Goal: Task Accomplishment & Management: Manage account settings

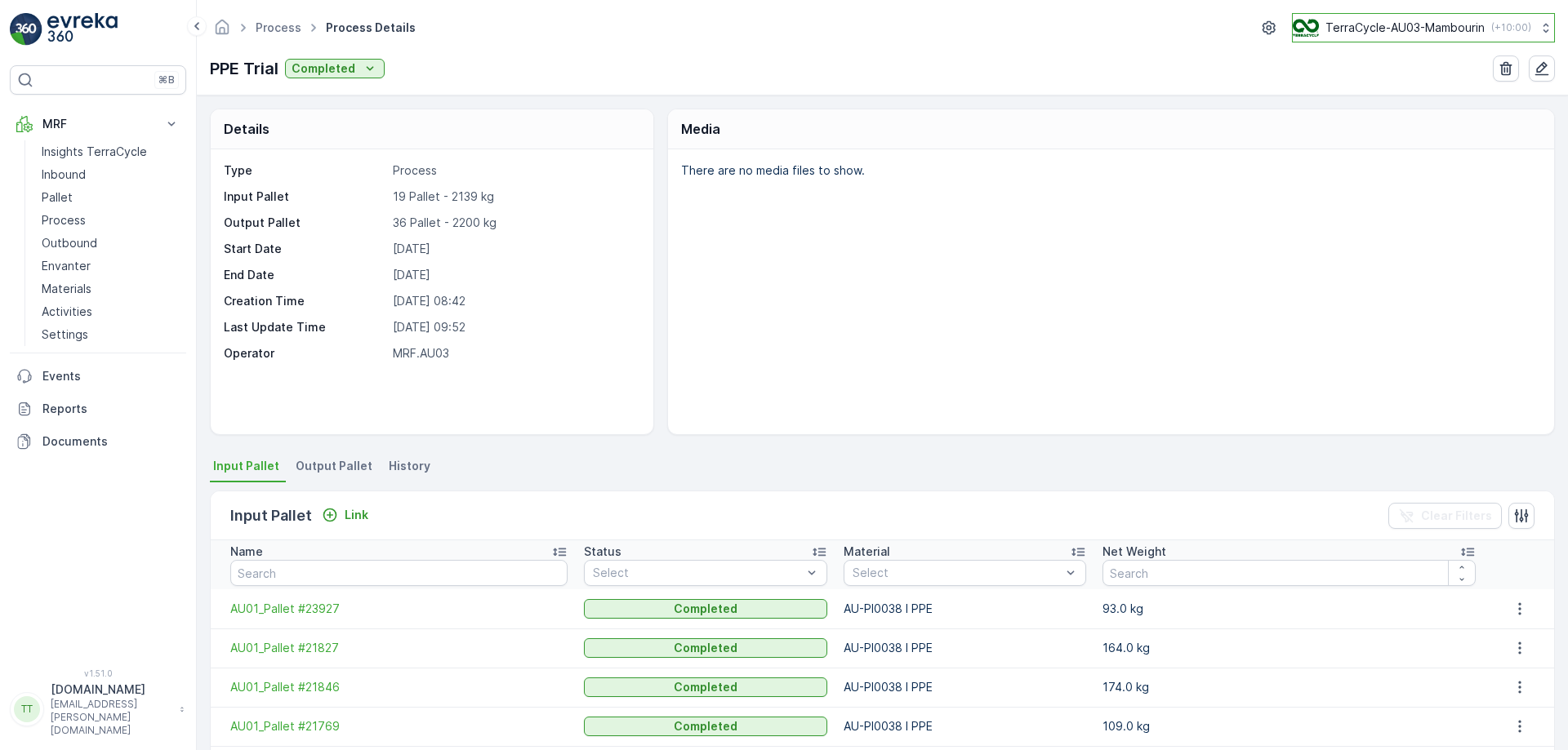
click at [1491, 27] on p "( +10:00 )" at bounding box center [1510, 27] width 40 height 13
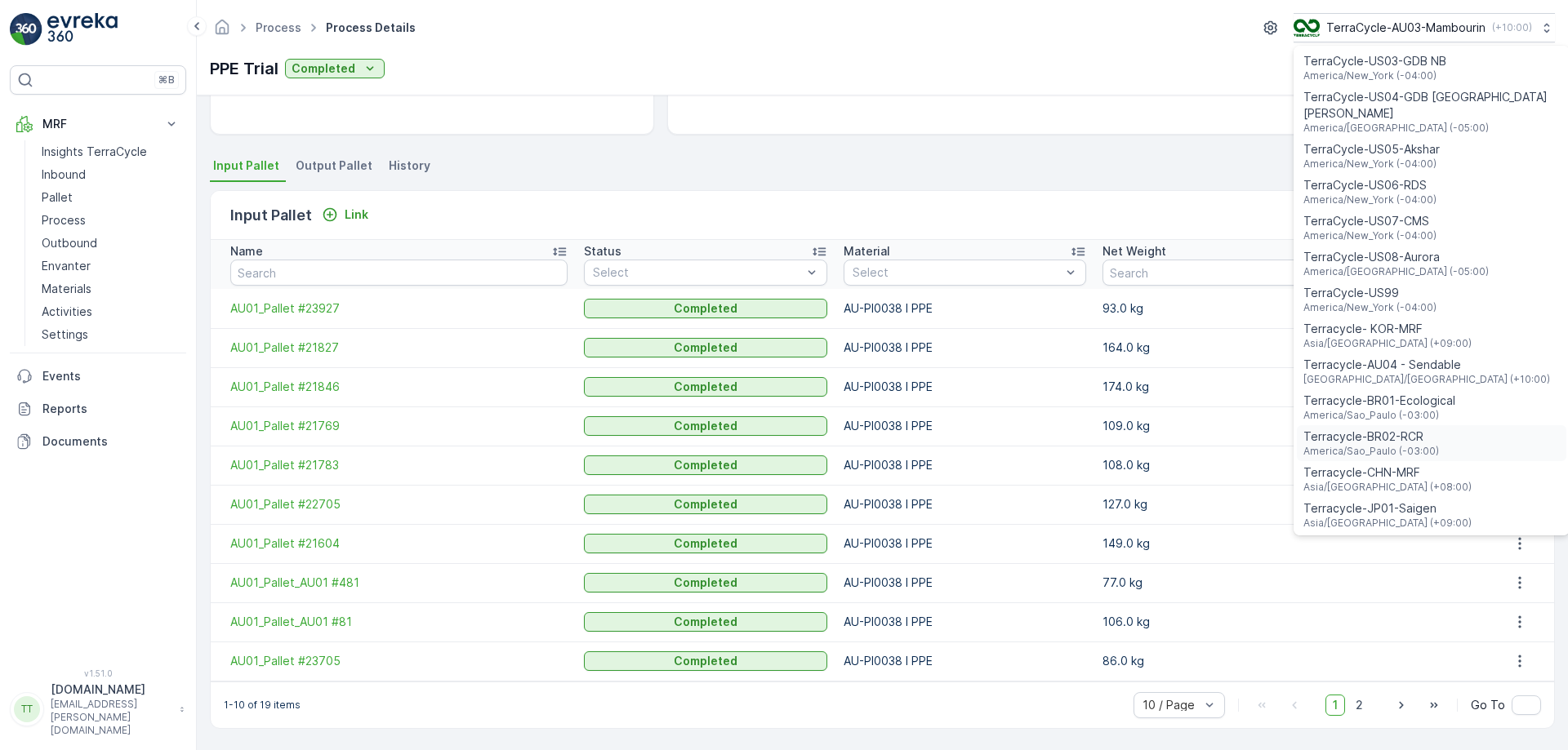
scroll to position [1173, 0]
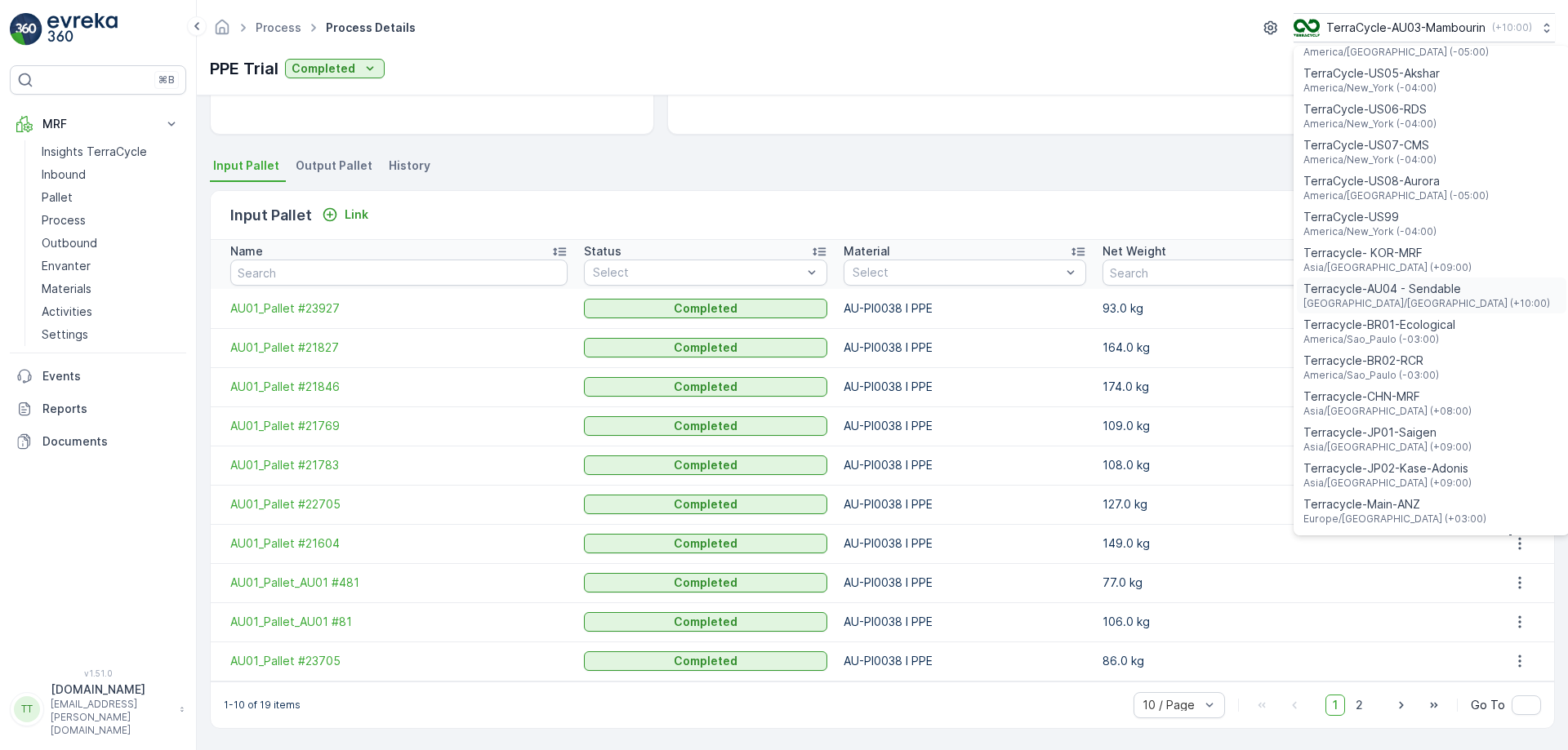
click at [1401, 281] on span "Terracycle-AU04 - Sendable" at bounding box center [1427, 288] width 247 height 16
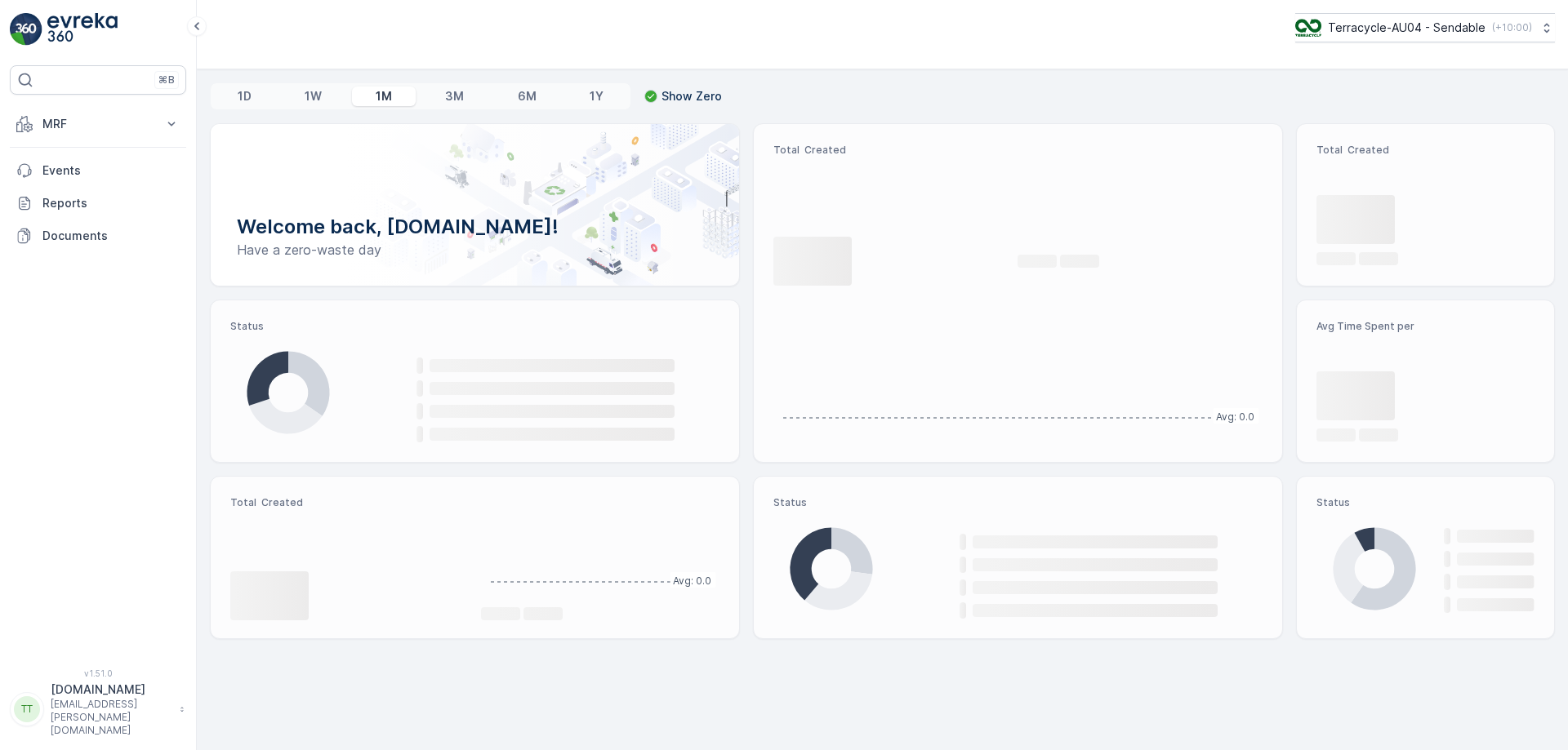
click at [124, 130] on p "MRF" at bounding box center [97, 123] width 111 height 16
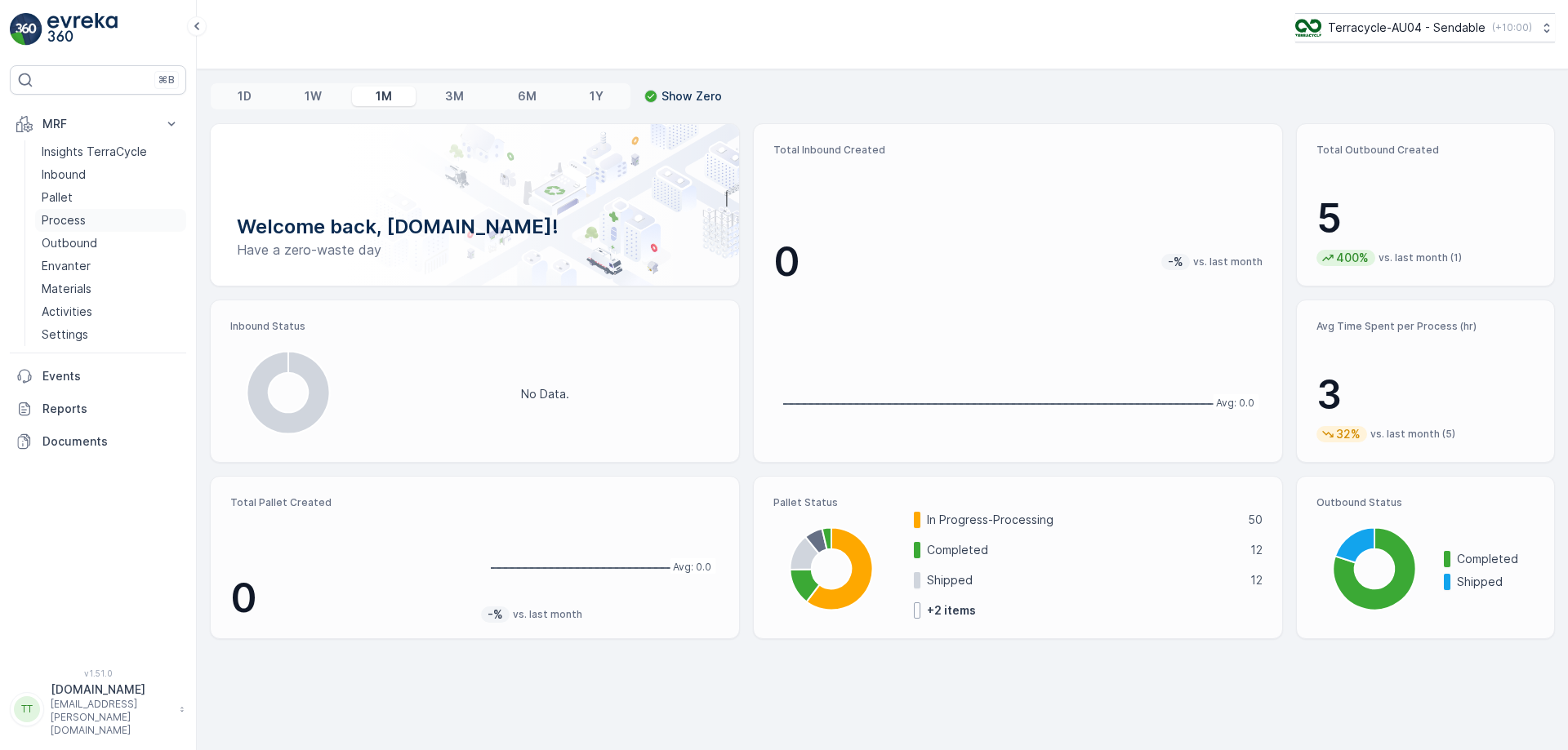
click at [98, 211] on link "Process" at bounding box center [111, 220] width 151 height 23
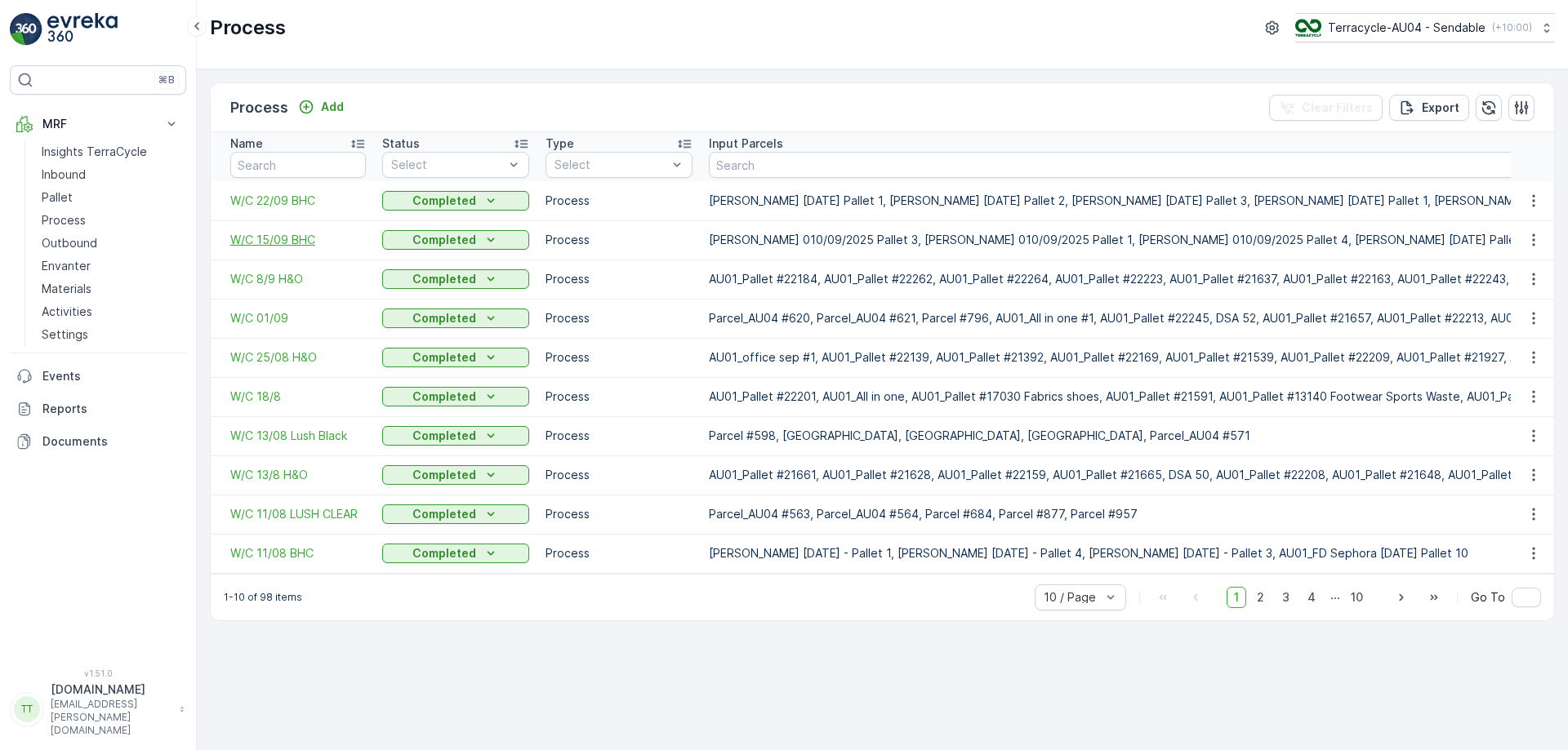
click at [283, 242] on span "W/C 15/09 BHC" at bounding box center [298, 239] width 135 height 16
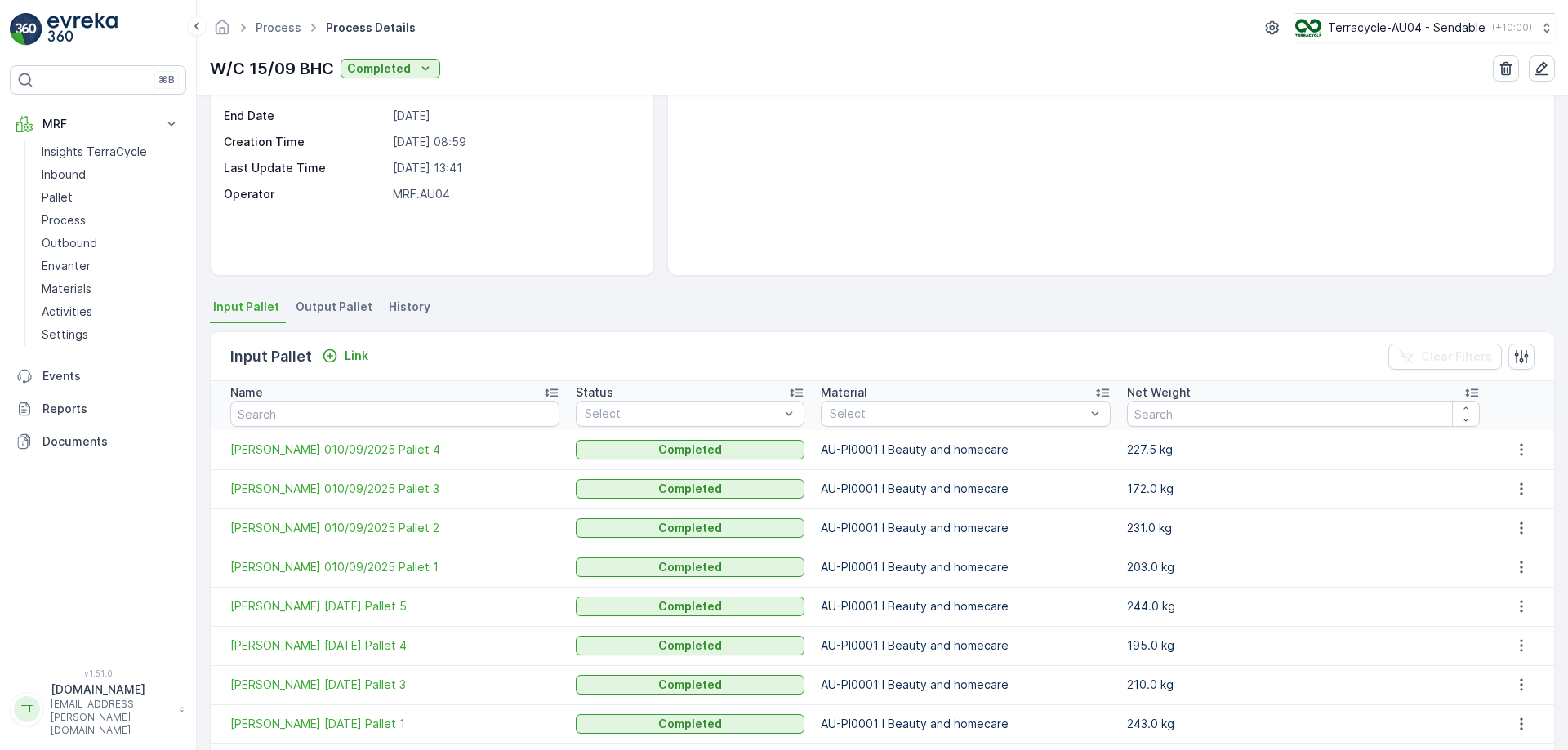
scroll to position [163, 0]
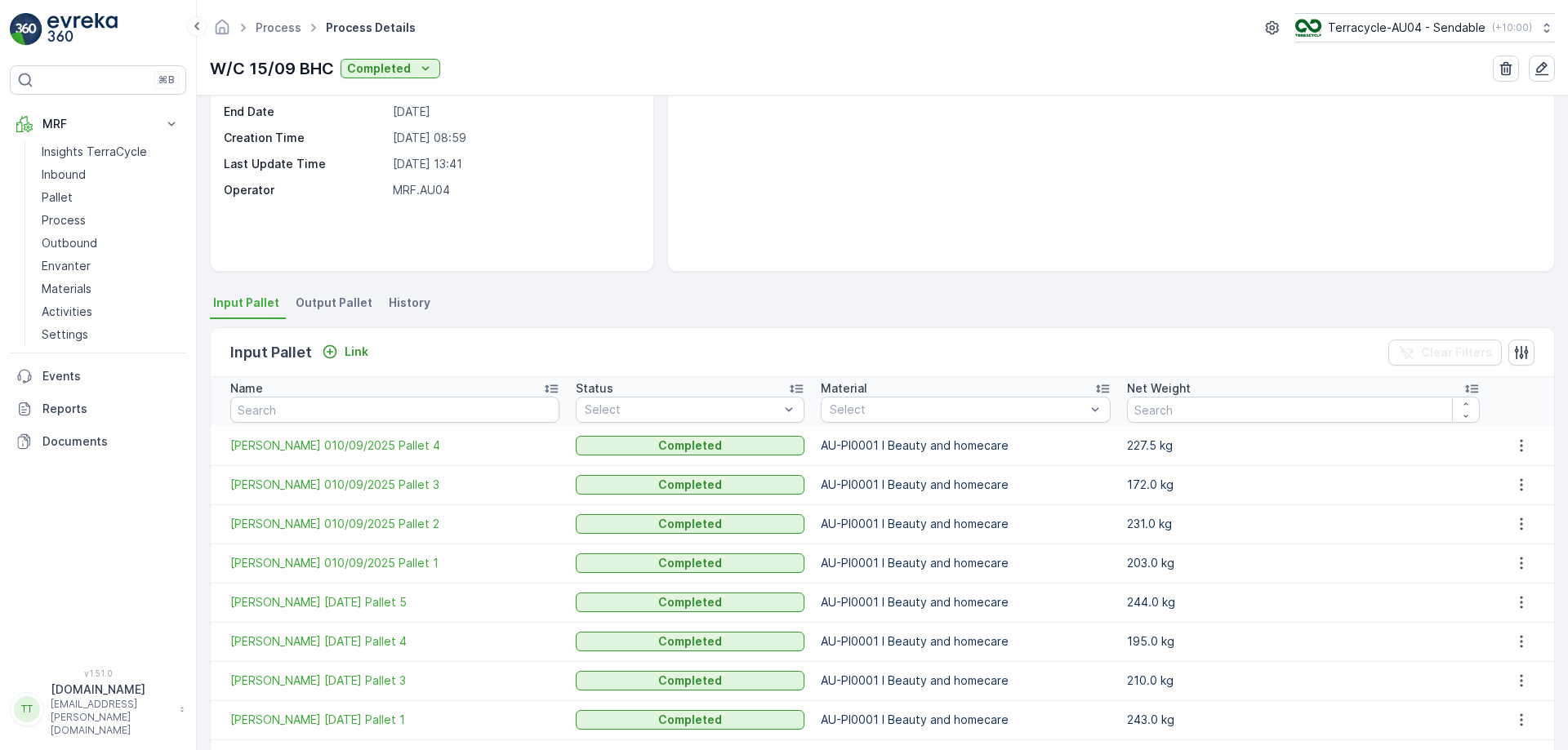
click at [350, 293] on li "Output Pallet" at bounding box center [336, 305] width 86 height 28
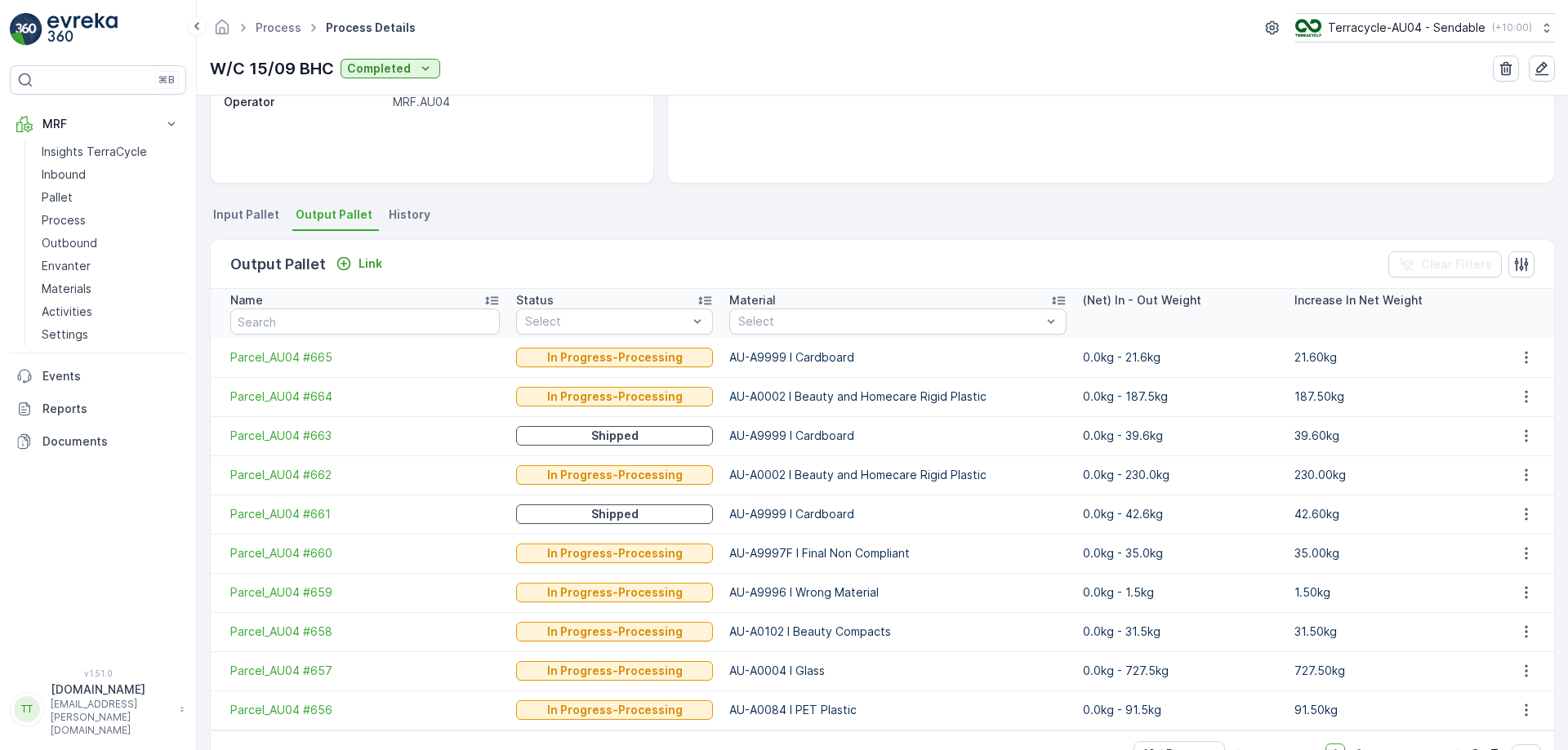
scroll to position [300, 0]
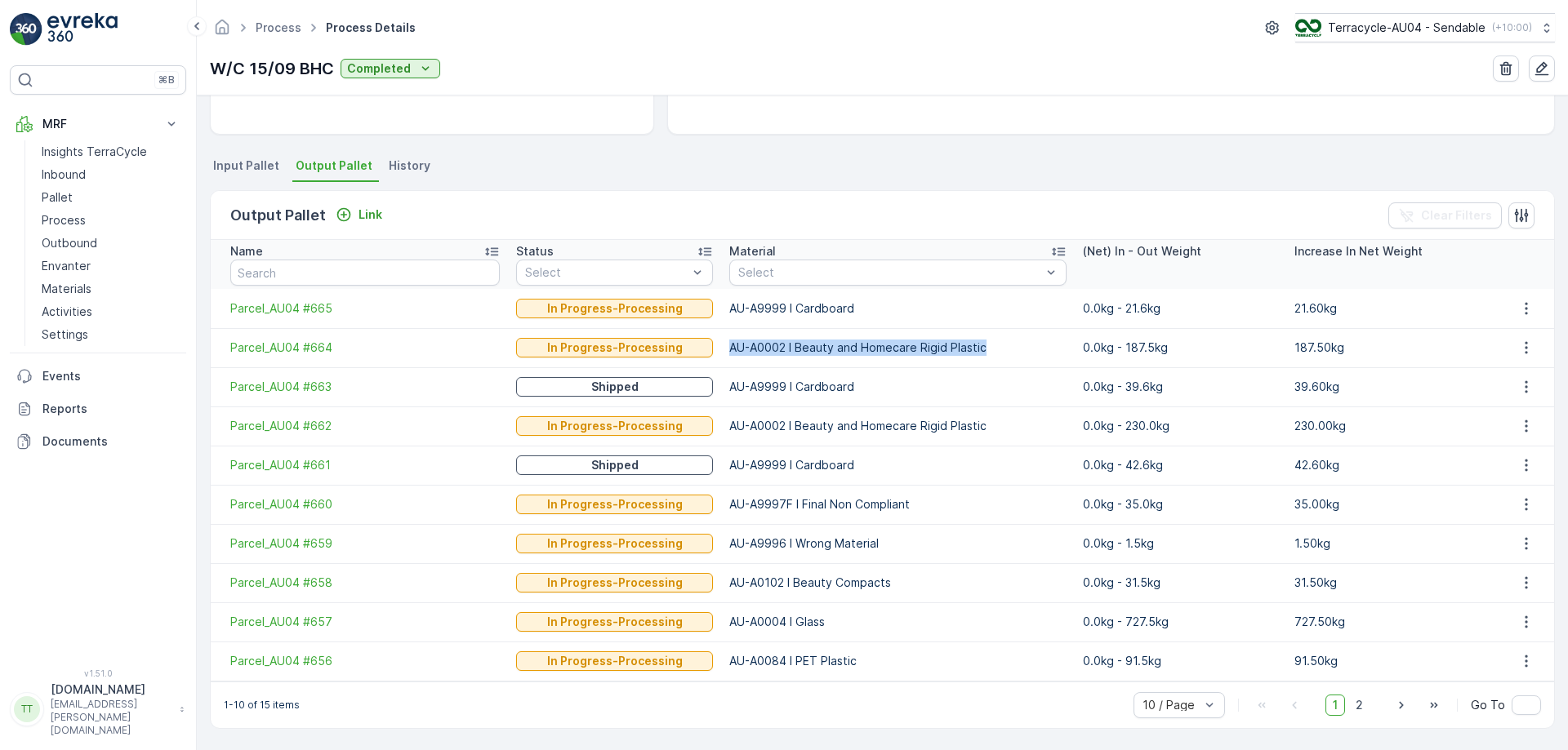
drag, startPoint x: 714, startPoint y: 346, endPoint x: 984, endPoint y: 356, distance: 270.2
click at [984, 356] on td "AU-A0002 I Beauty and Homecare Rigid Plastic" at bounding box center [898, 348] width 354 height 39
copy p "AU-A0002 I Beauty and Homecare Rigid Plastic"
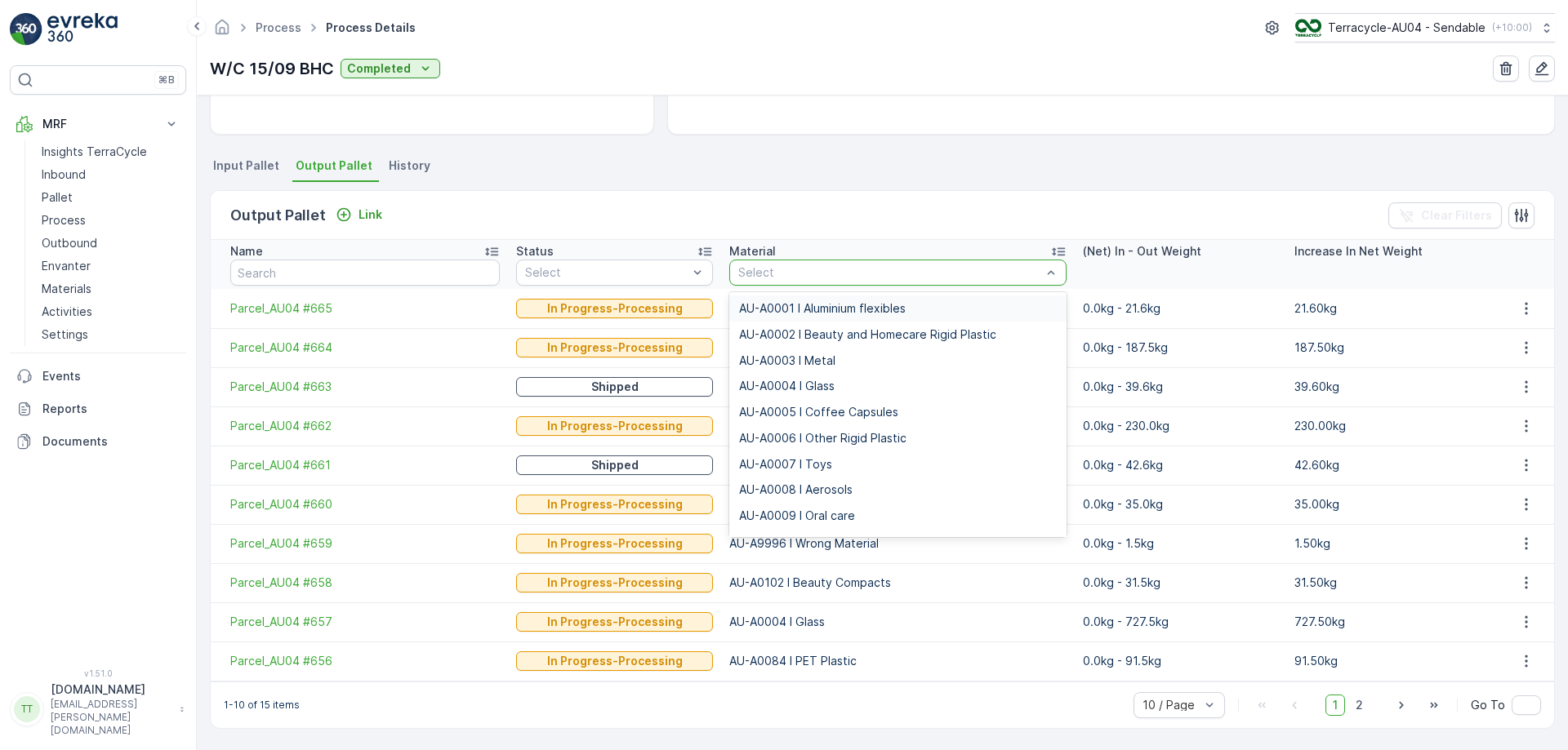
type input "AU-A0002 I Beauty and Homecare Rigid Plastic"
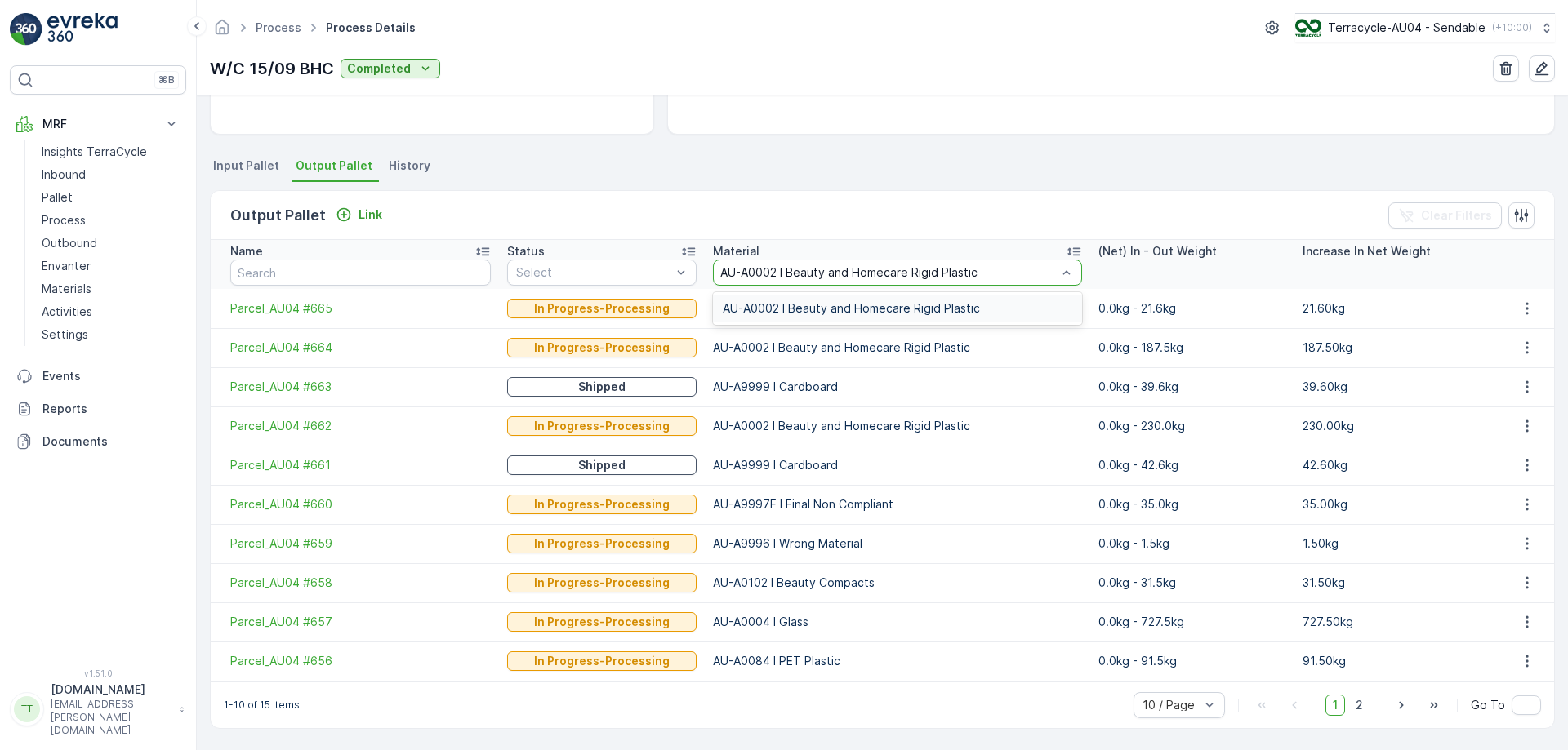
click at [835, 309] on span "AU-A0002 I Beauty and Homecare Rigid Plastic" at bounding box center [851, 308] width 257 height 13
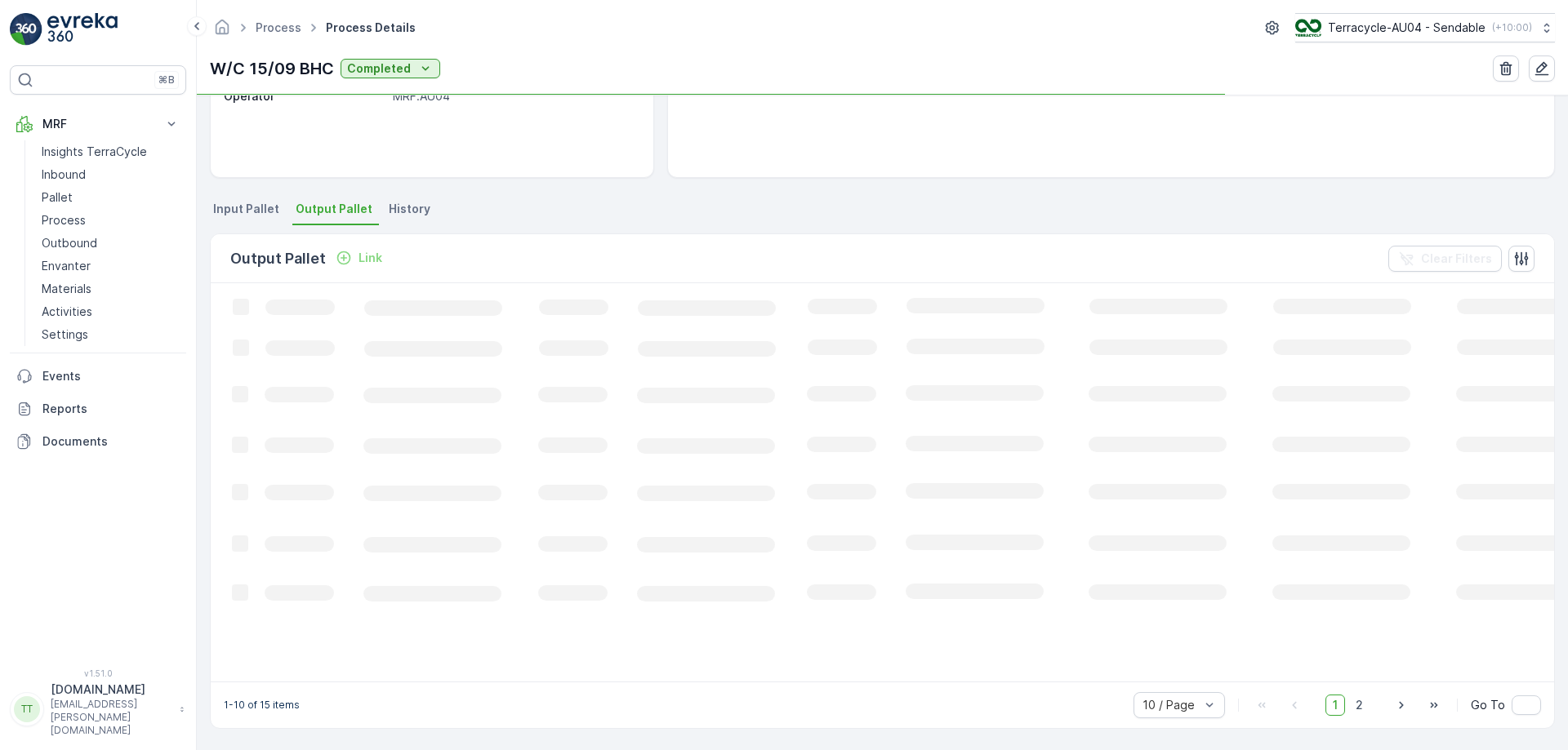
scroll to position [266, 0]
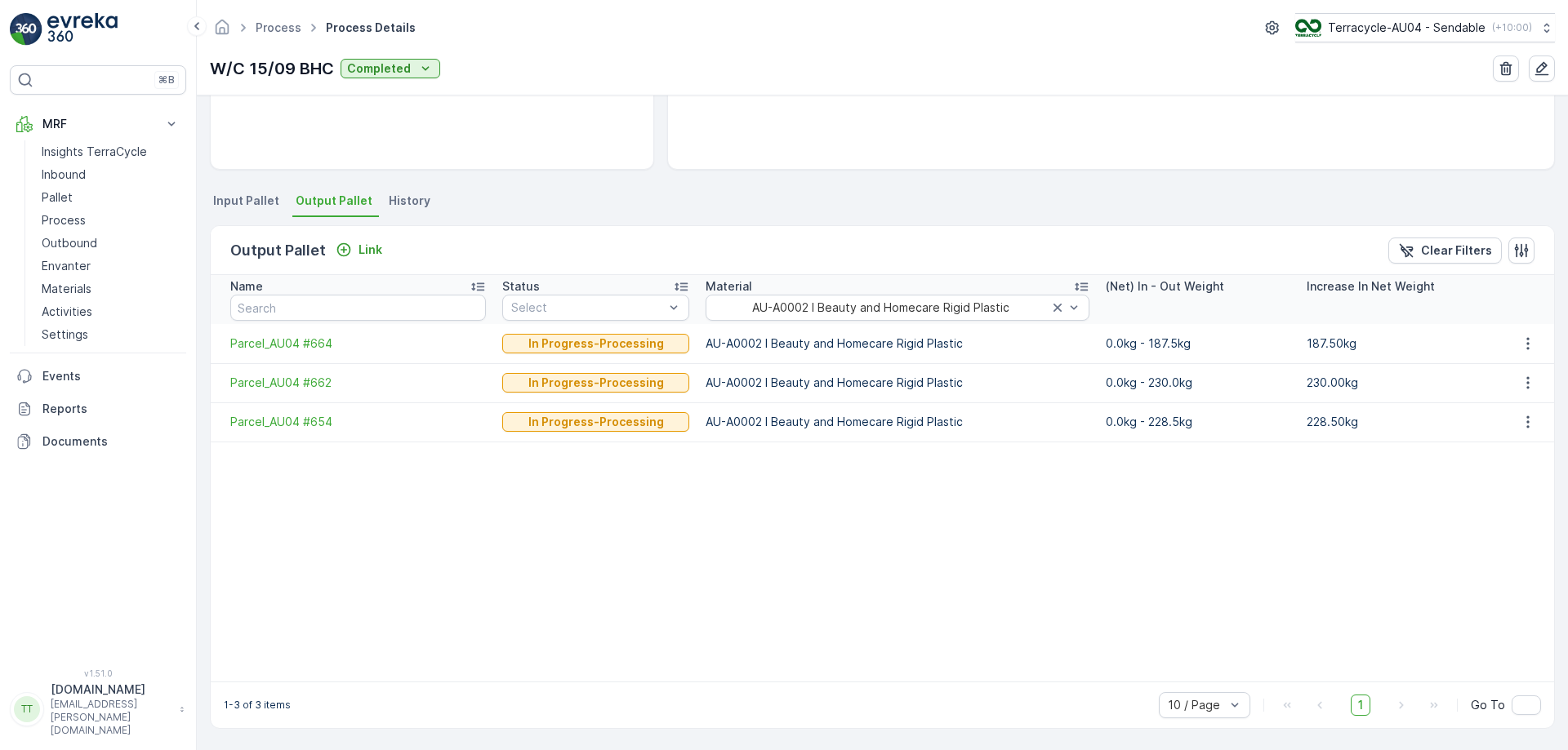
click at [923, 508] on table "Name Status Select Material AU-A0002 I Beauty and Homecare Rigid Plastic (Net) …" at bounding box center [882, 478] width 1343 height 407
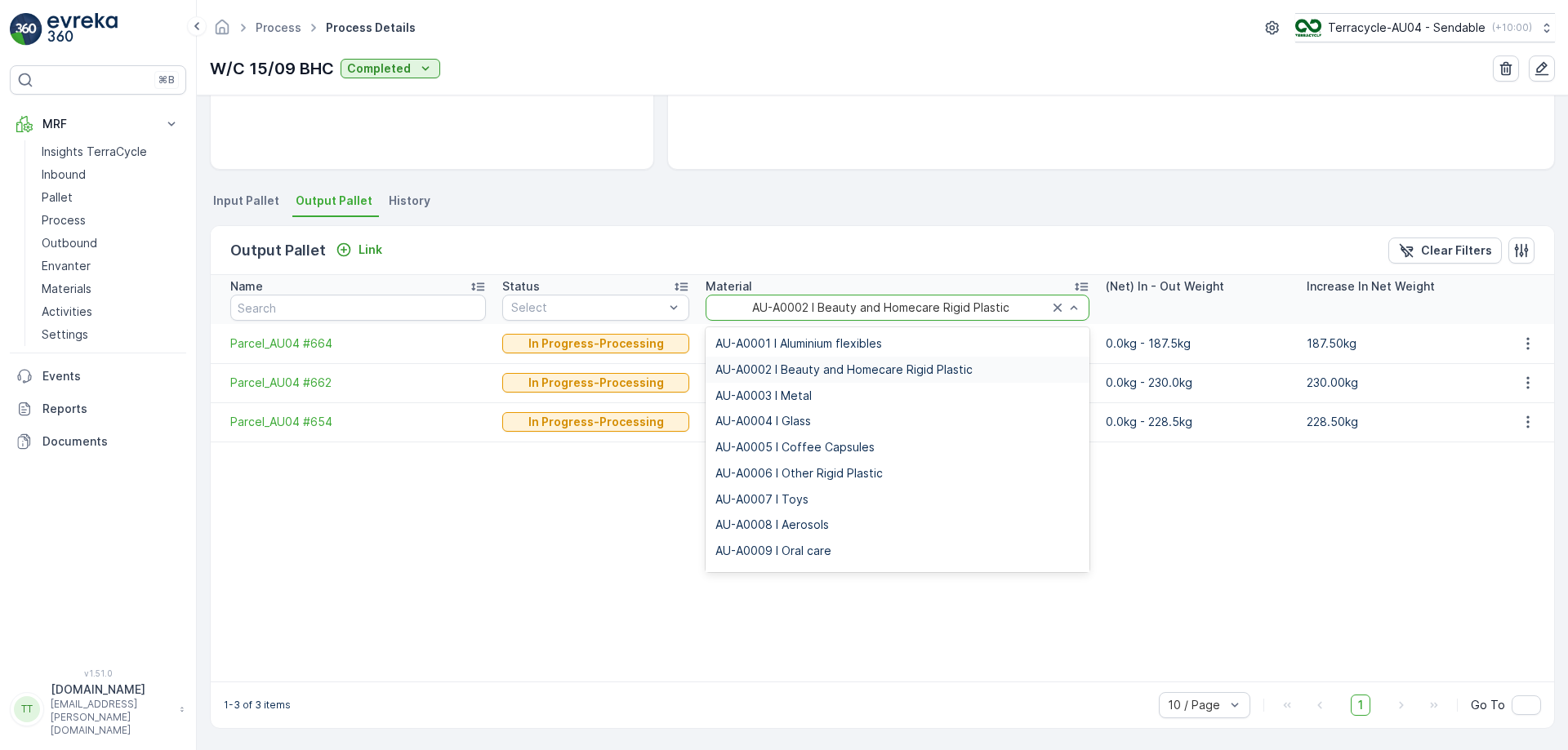
click at [1050, 298] on div at bounding box center [1066, 308] width 33 height 25
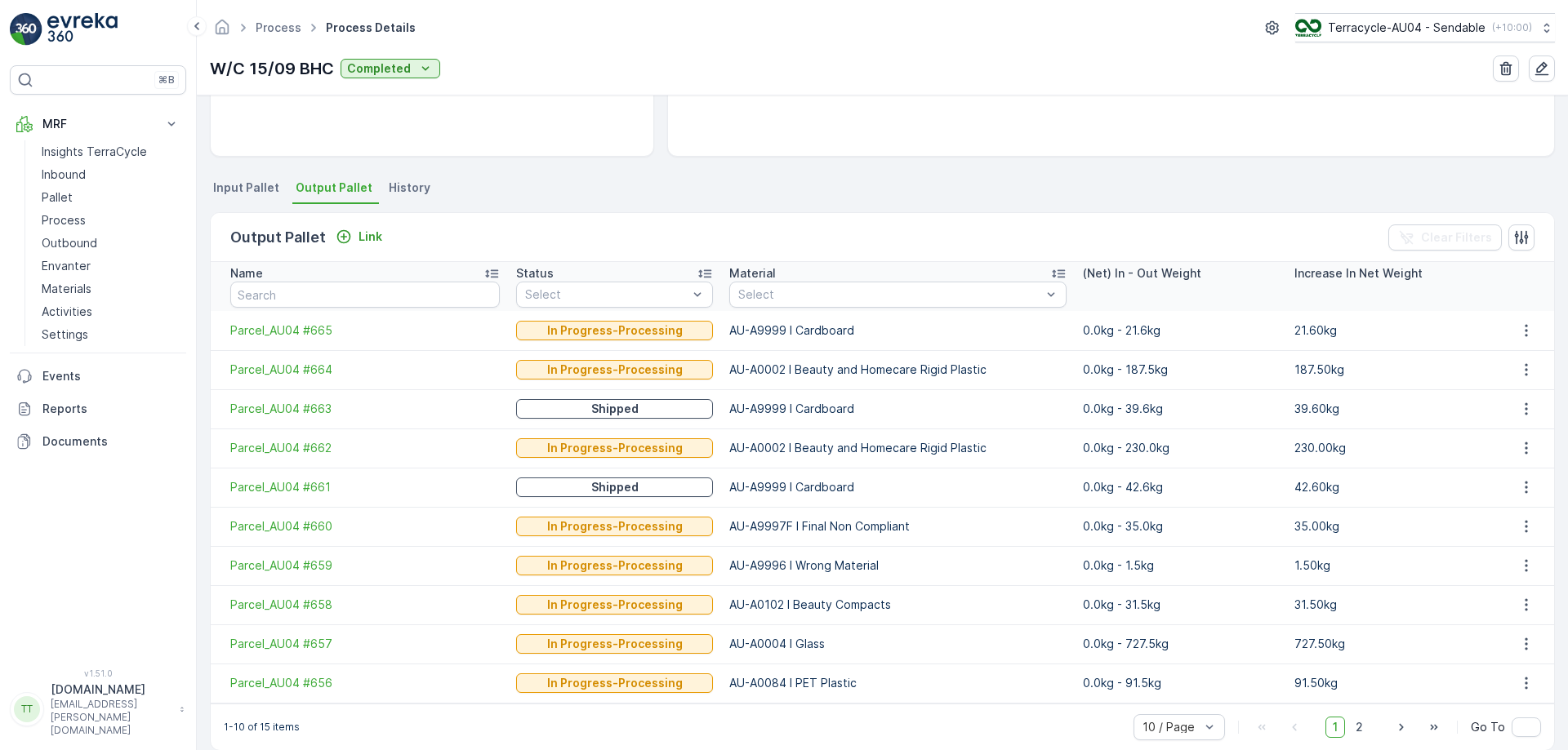
scroll to position [300, 0]
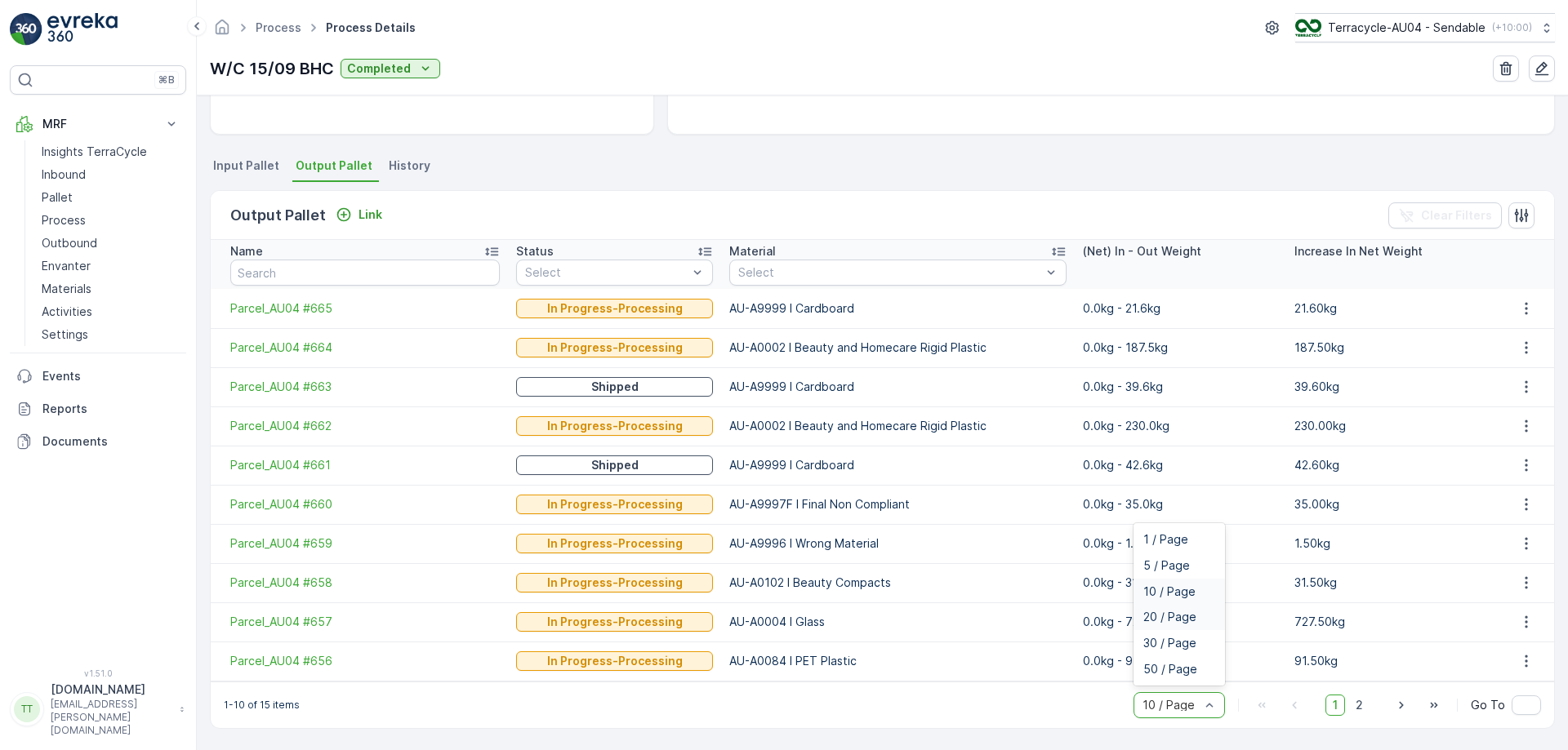
click at [1171, 611] on span "20 / Page" at bounding box center [1170, 616] width 53 height 13
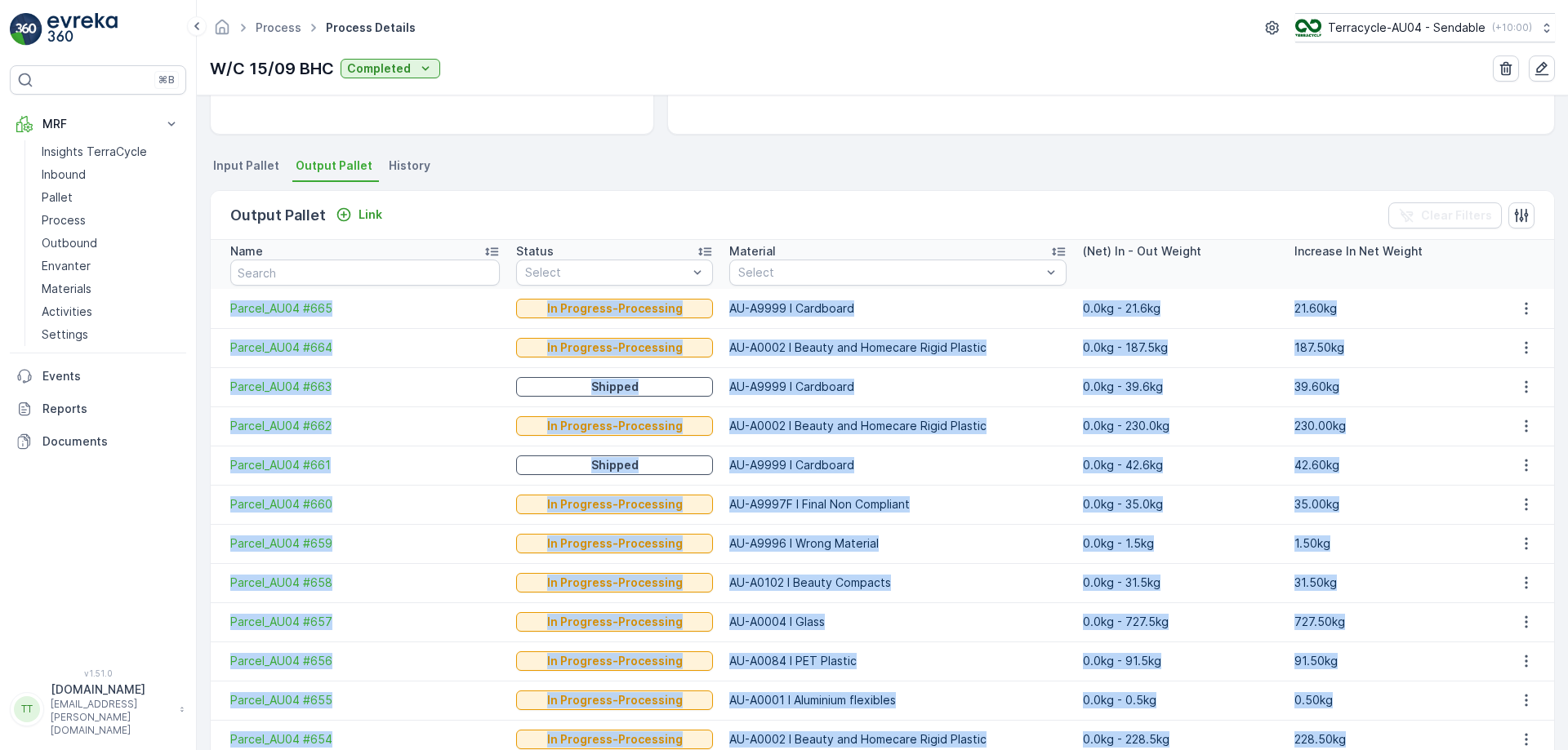
scroll to position [496, 0]
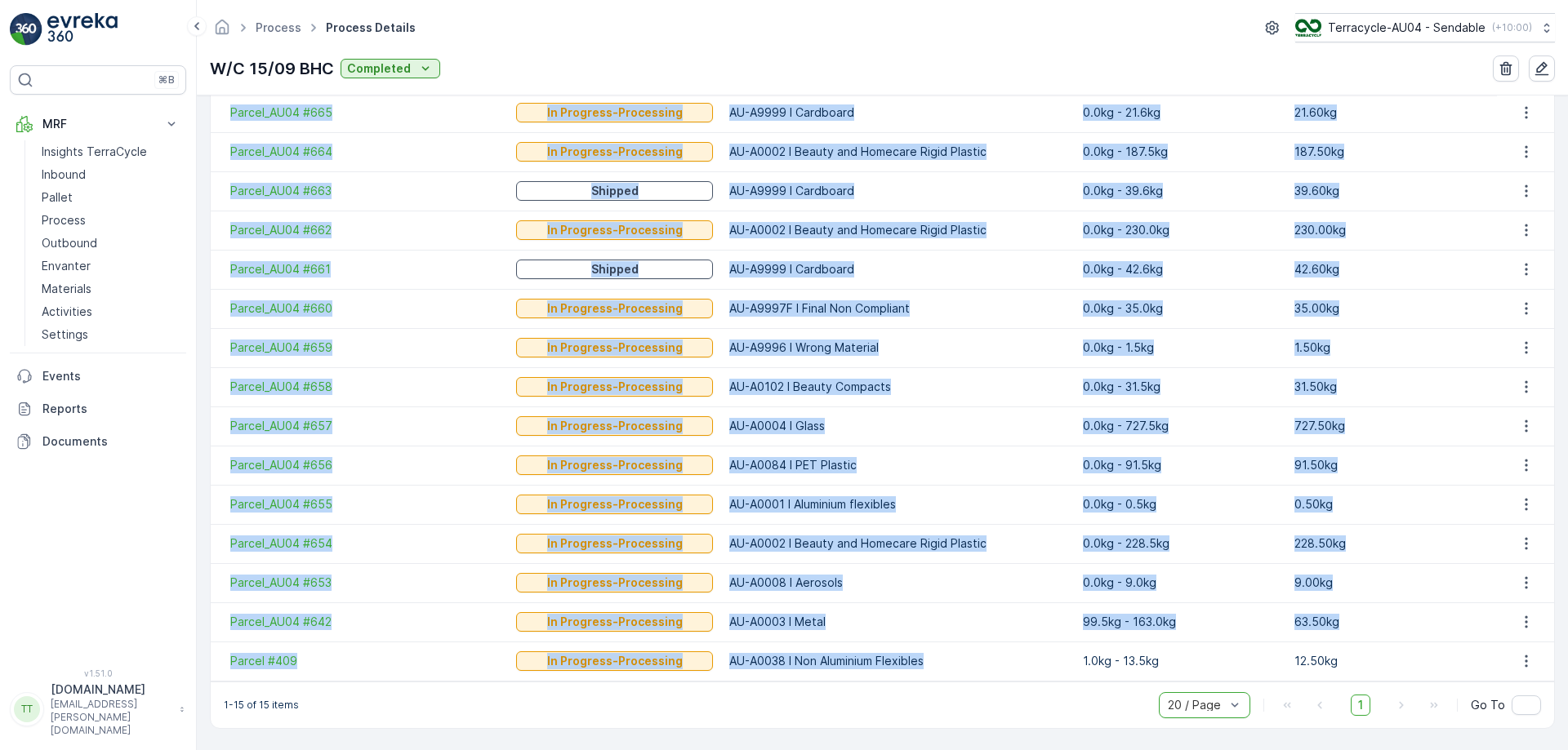
drag, startPoint x: 221, startPoint y: 315, endPoint x: 1028, endPoint y: 649, distance: 873.4
click at [1028, 649] on tbody "Parcel_AU04 #665 In Progress-Processing AU-A9999 I Cardboard 0.0kg - 21.6kg 21.…" at bounding box center [882, 386] width 1343 height 588
copy tbody "Parcel_AU04 #665 In Progress-Processing AU-A9999 I Cardboard 0.0kg - 21.6kg 21.…"
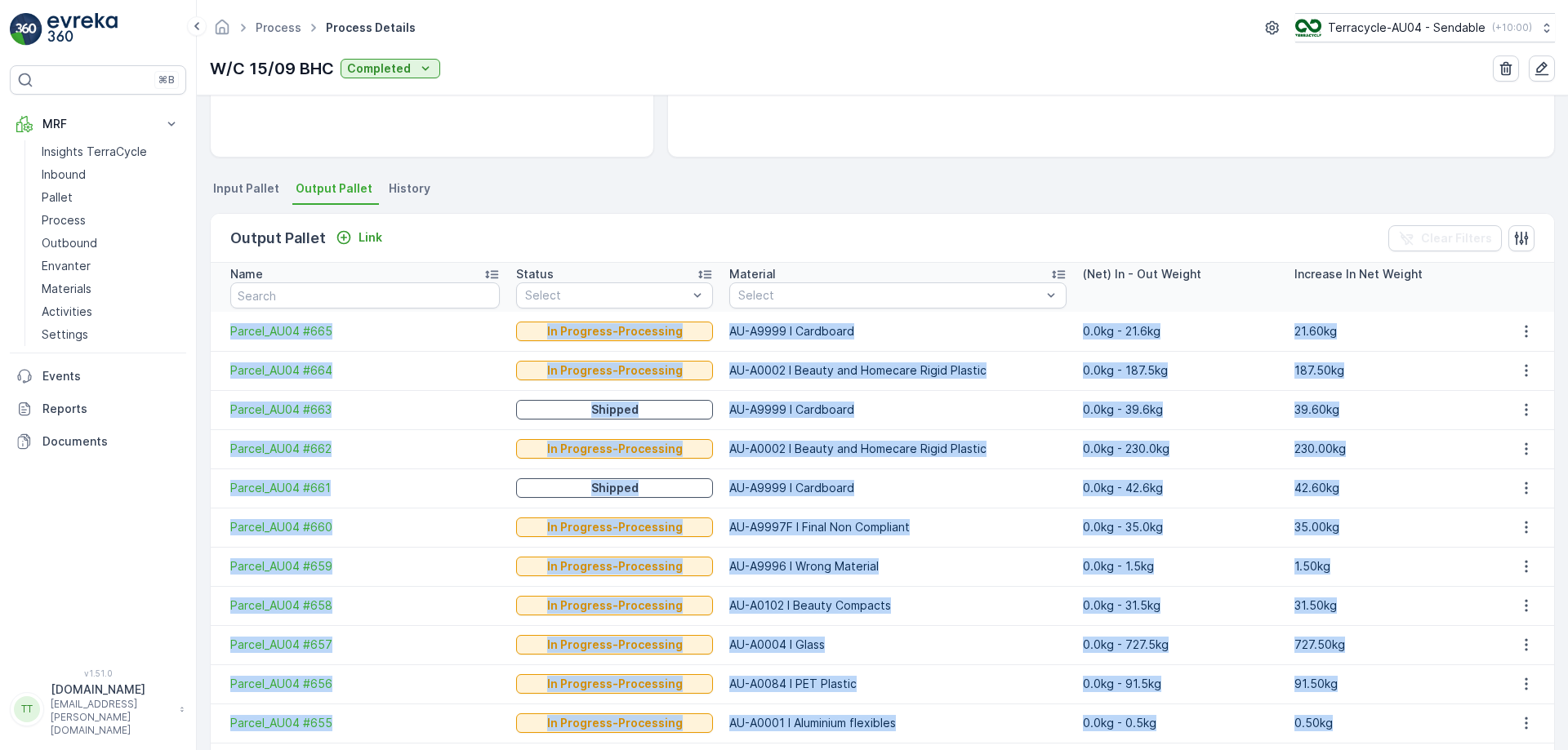
scroll to position [251, 0]
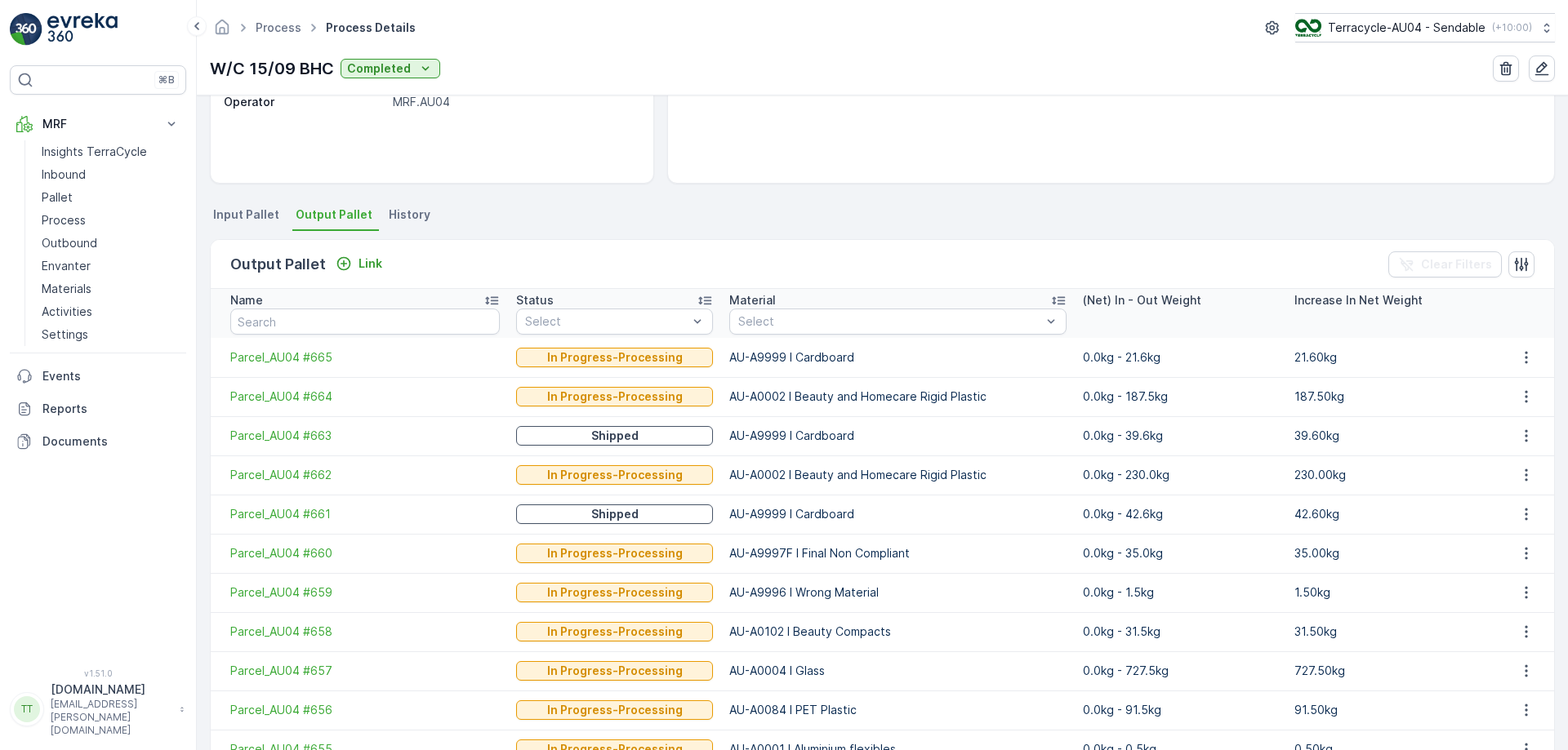
click at [873, 206] on ul "Input Pallet Output Pallet History" at bounding box center [882, 216] width 1345 height 28
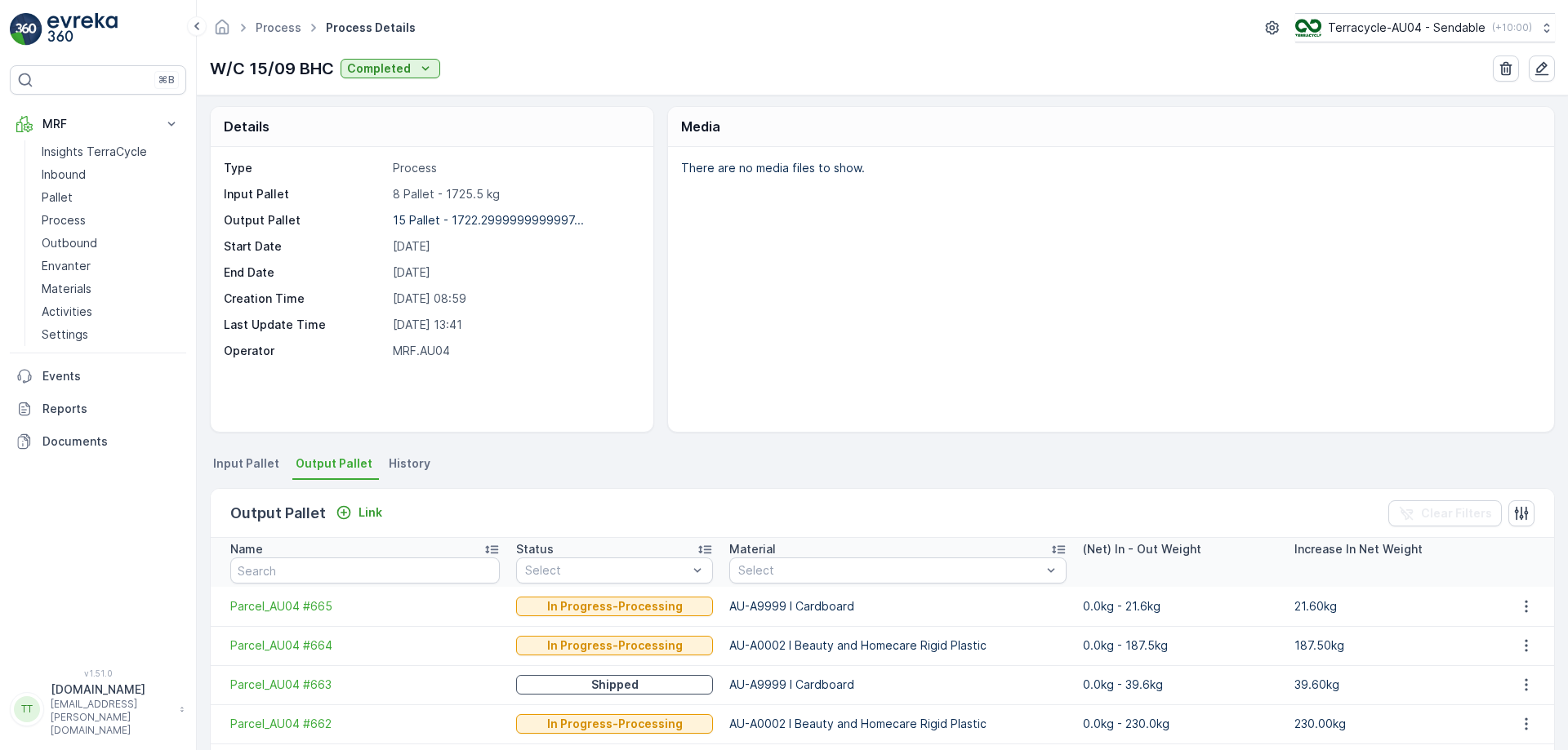
scroll to position [0, 0]
click at [1428, 41] on button "Terracycle-AU04 - Sendable ( +10:00 )" at bounding box center [1423, 27] width 261 height 30
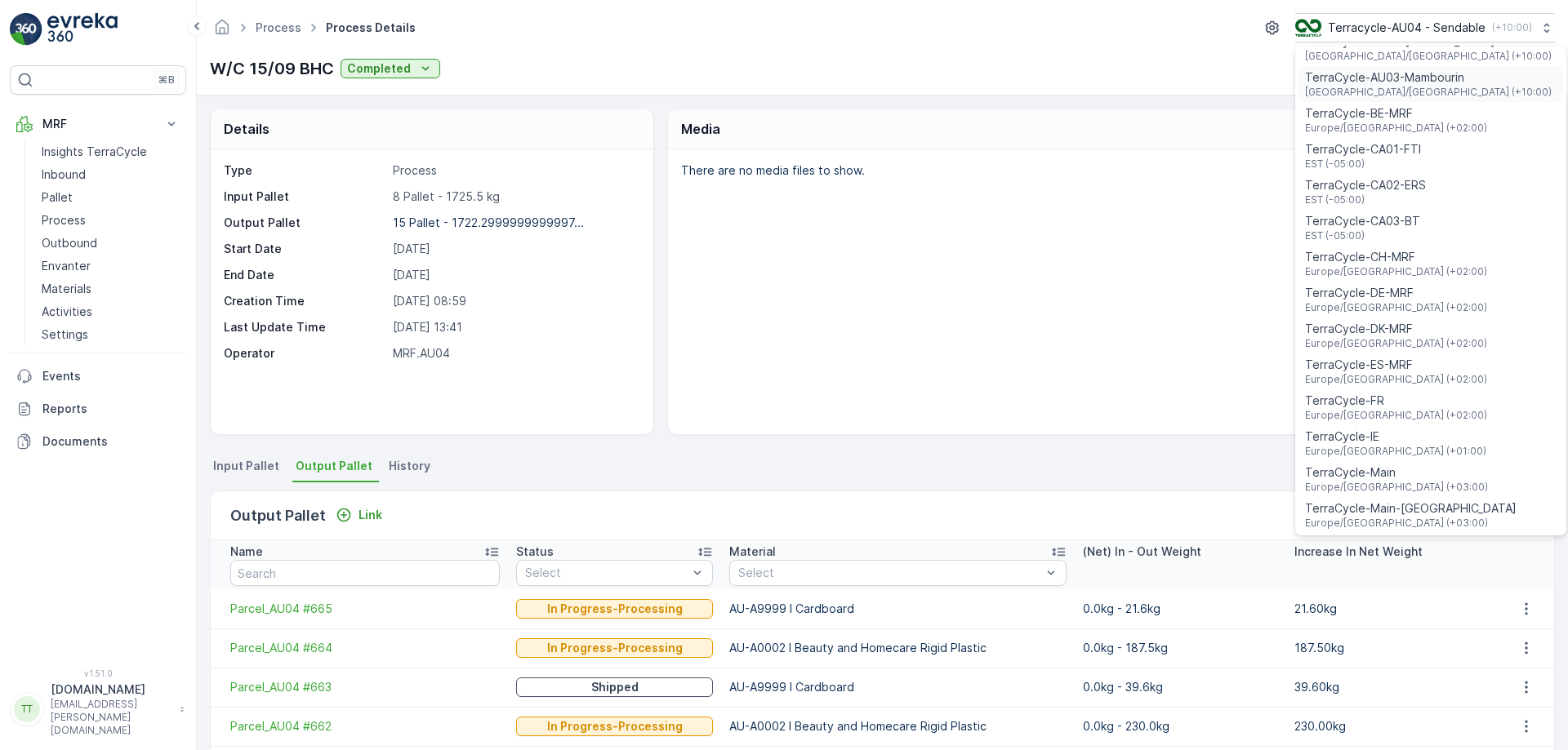
scroll to position [408, 0]
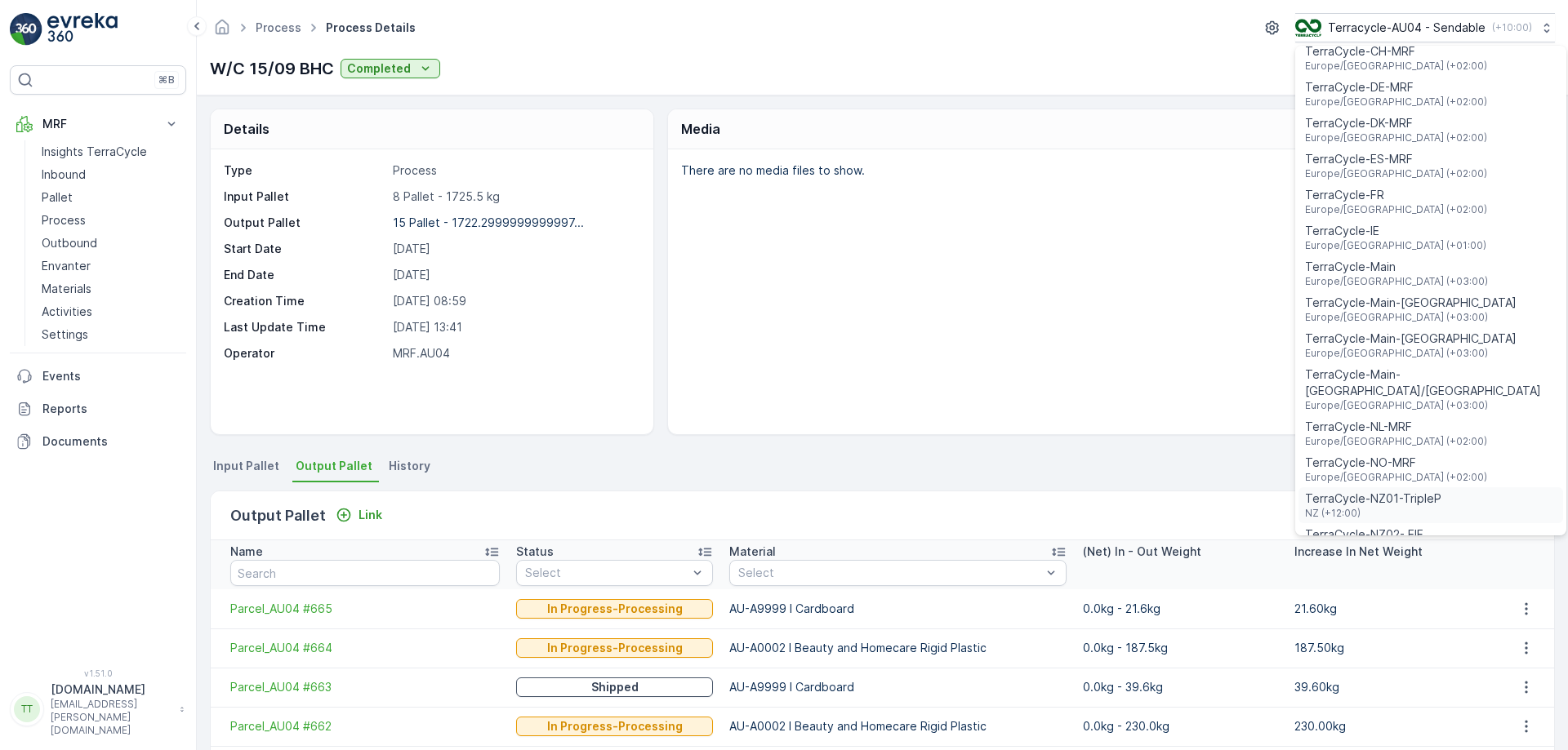
click at [1428, 498] on div "TerraCycle-NZ01-TripleP NZ (+12:00)" at bounding box center [1430, 505] width 265 height 36
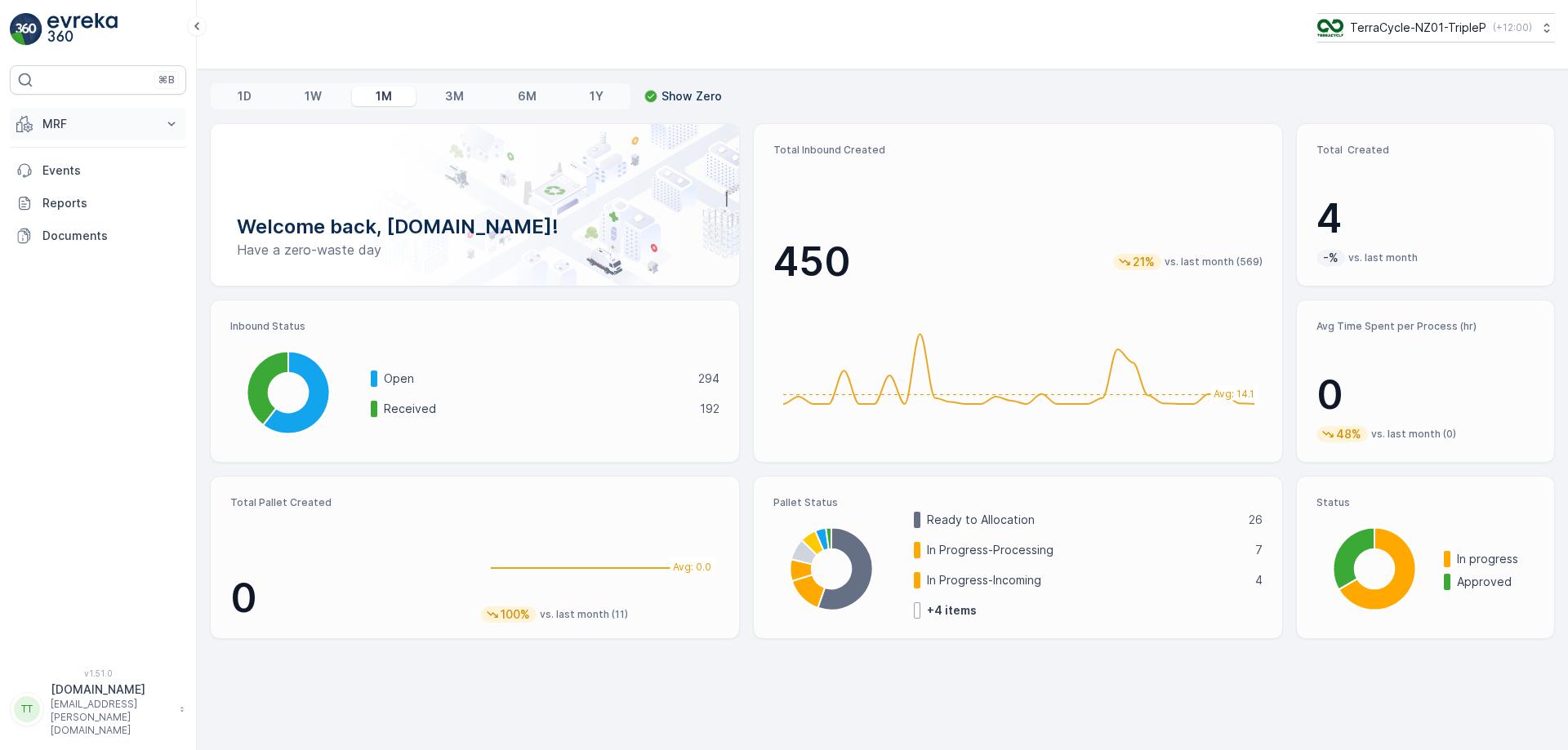
click at [149, 117] on p "MRF" at bounding box center [97, 123] width 111 height 16
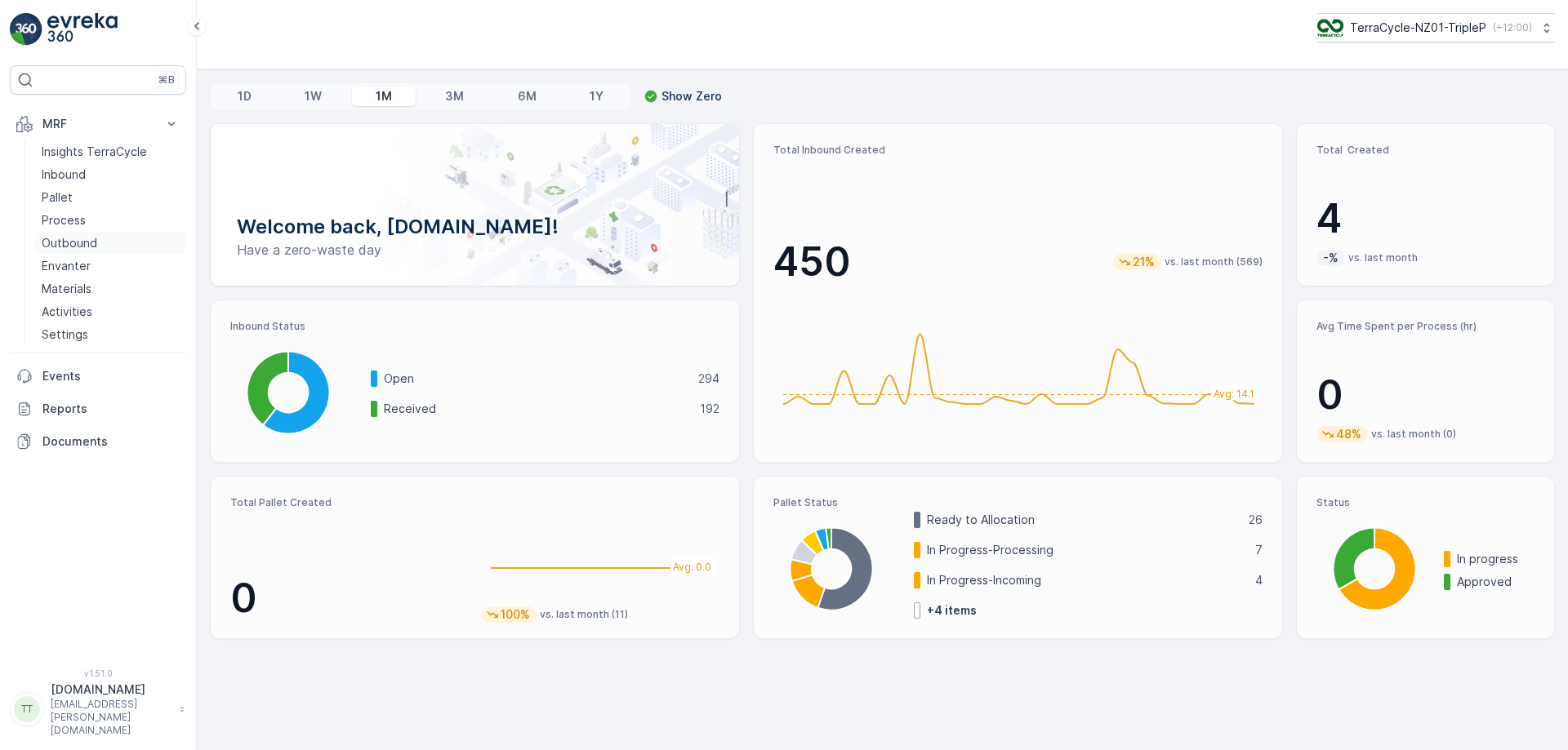
click at [91, 248] on p "Outbound" at bounding box center [69, 243] width 56 height 16
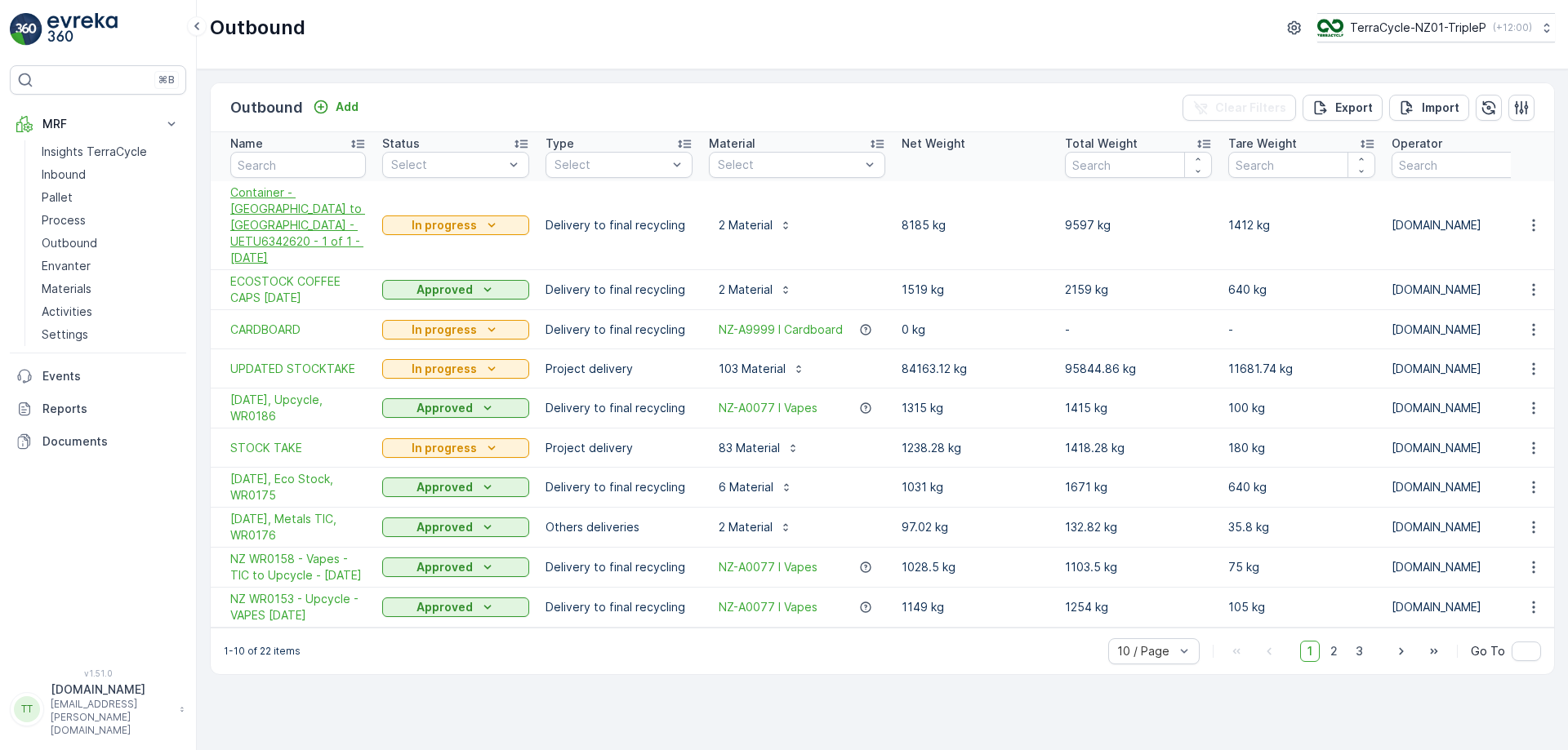
click at [316, 220] on span "Container - [GEOGRAPHIC_DATA] to [GEOGRAPHIC_DATA] - UETU6342620 - 1 of 1 - [DA…" at bounding box center [298, 225] width 135 height 82
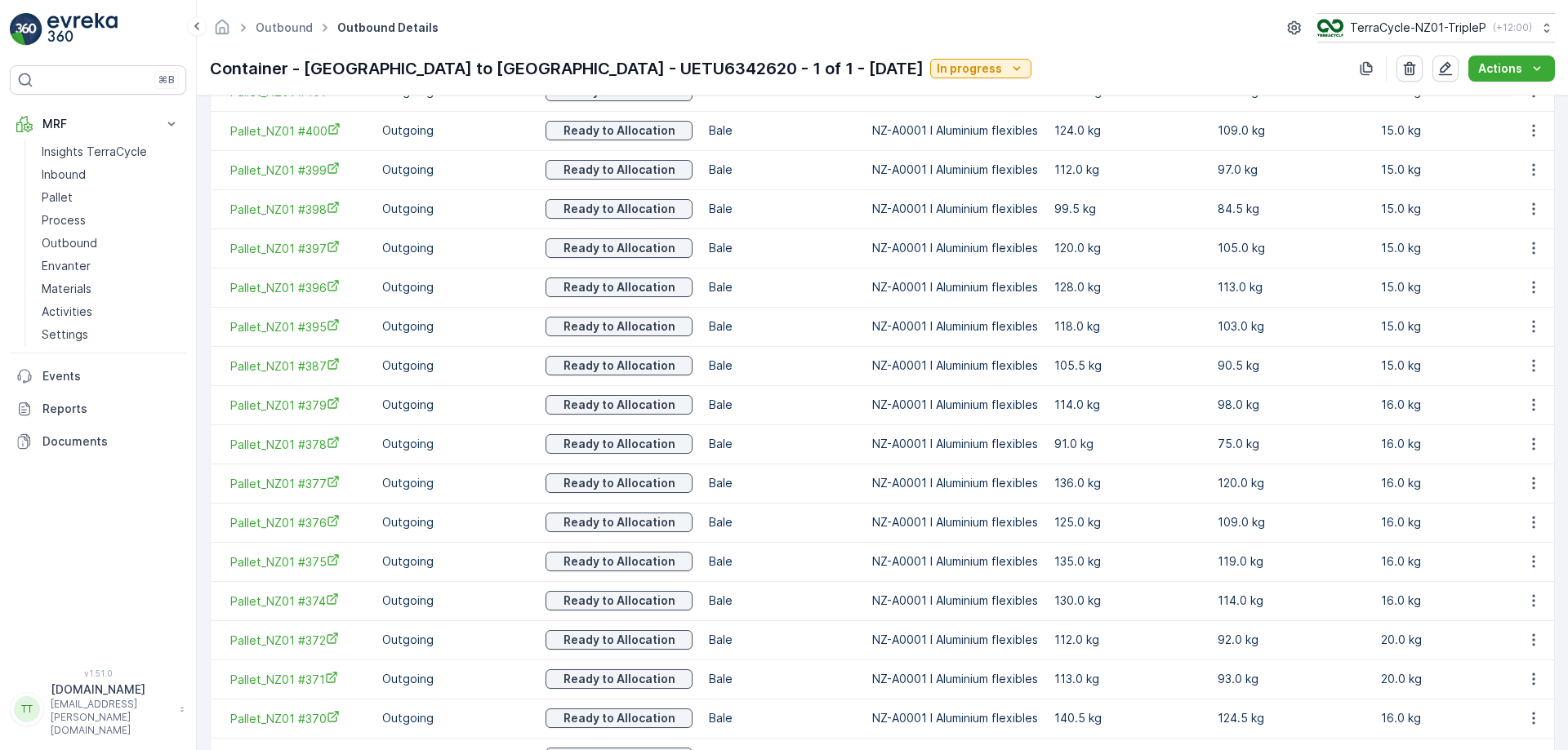
scroll to position [1092, 0]
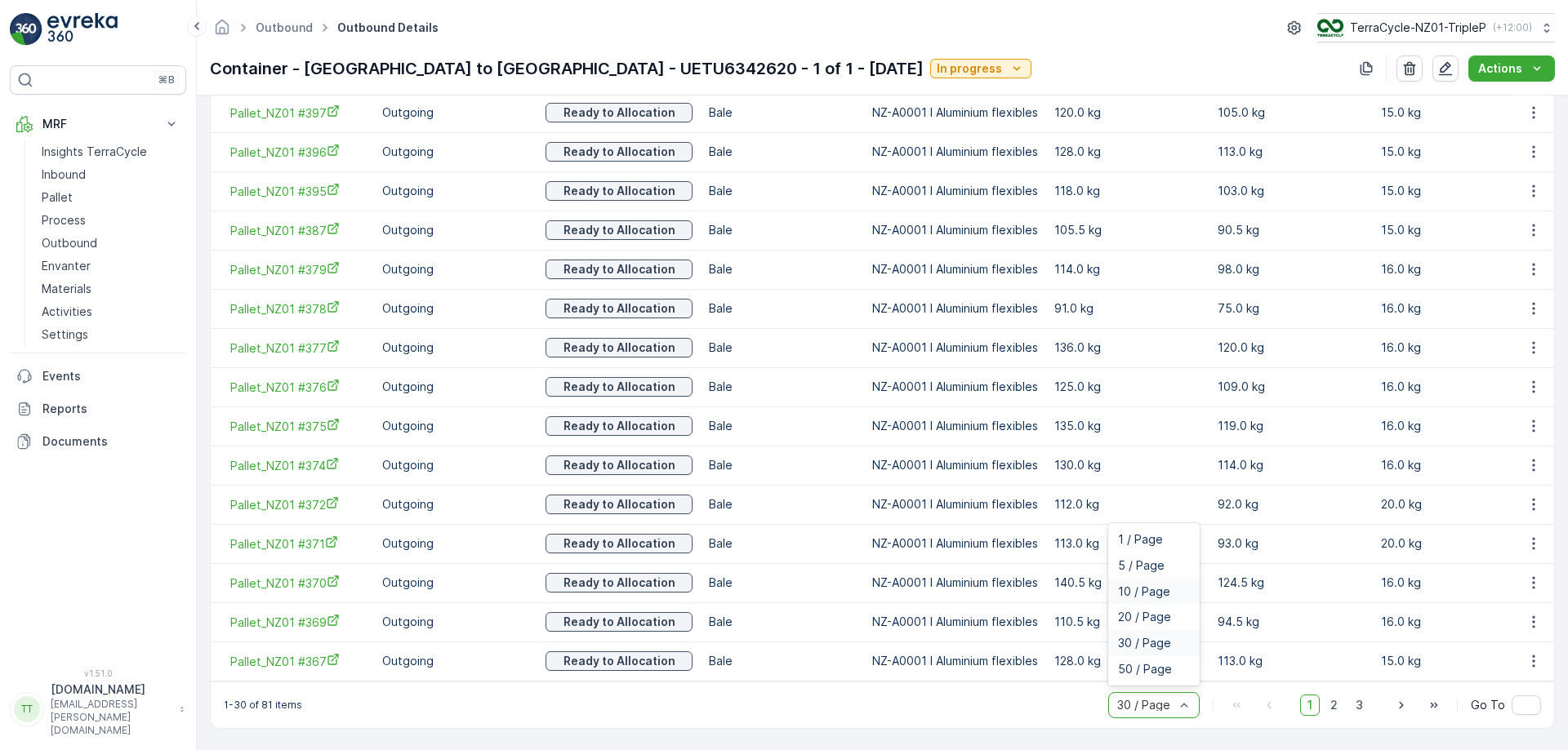
click at [1146, 589] on span "10 / Page" at bounding box center [1144, 591] width 52 height 13
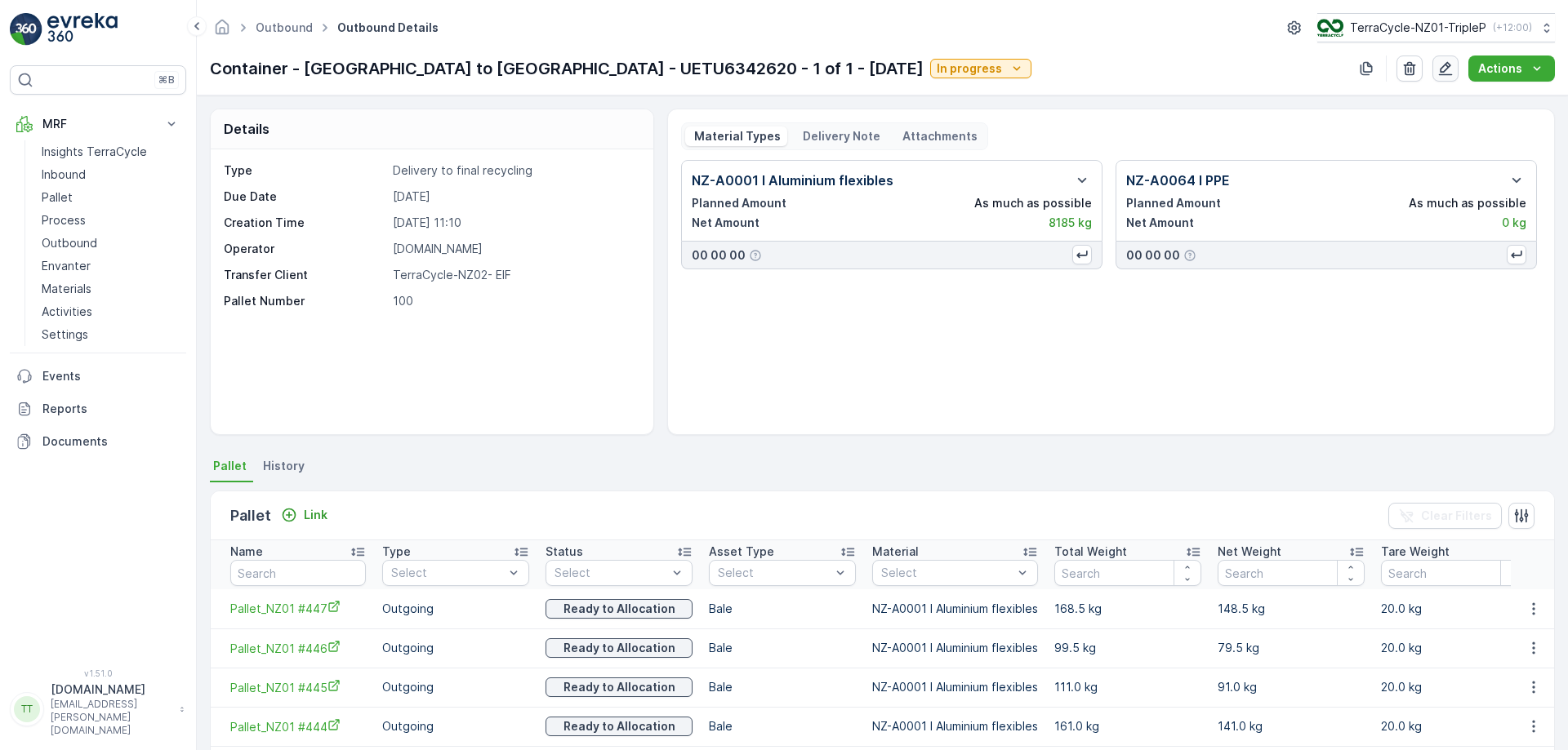
click at [1452, 72] on icon "button" at bounding box center [1445, 68] width 16 height 16
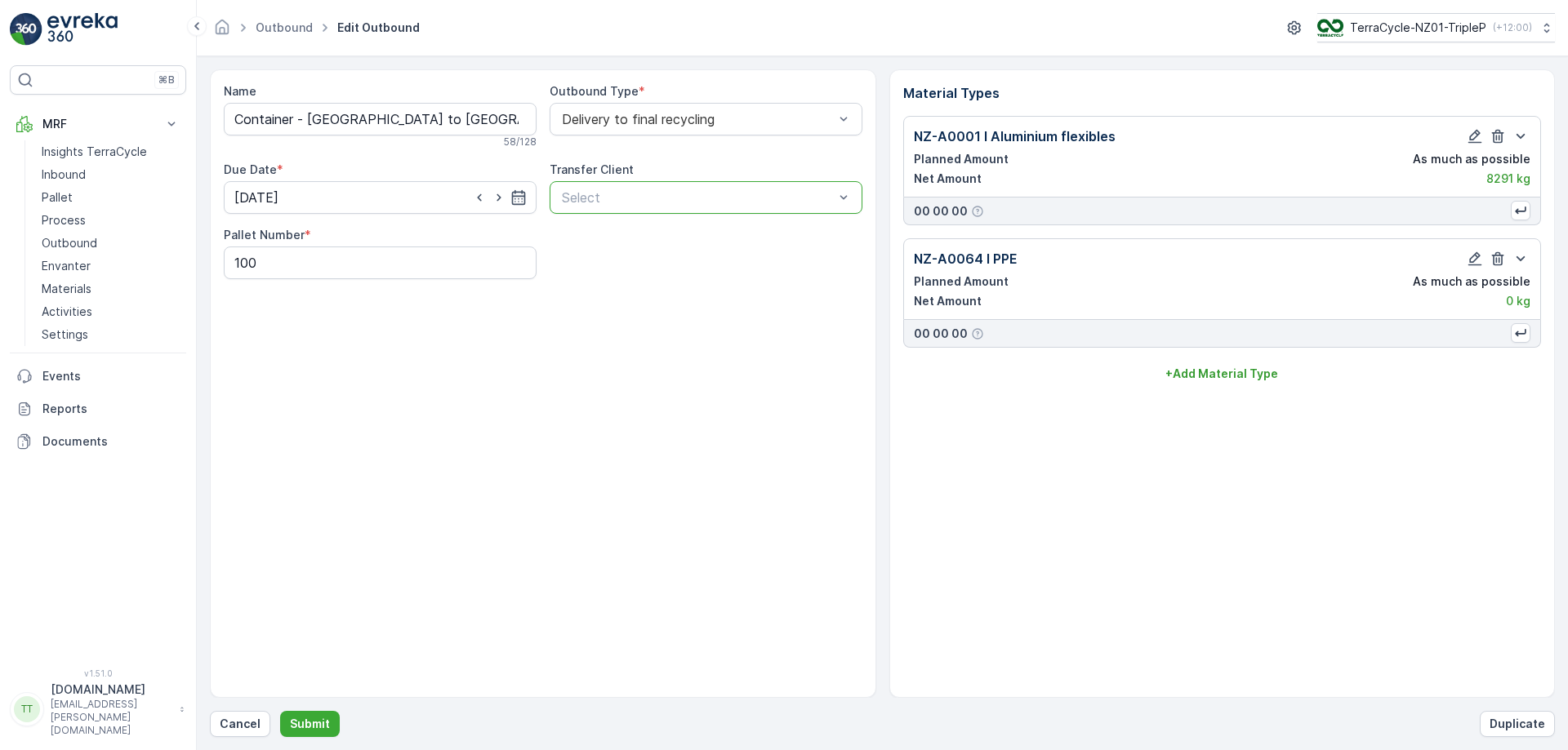
click at [657, 312] on div "Name Container - [GEOGRAPHIC_DATA] to [GEOGRAPHIC_DATA] - UETU6342620 - 1 of 1 …" at bounding box center [543, 383] width 666 height 628
click at [316, 727] on p "Submit" at bounding box center [310, 724] width 40 height 16
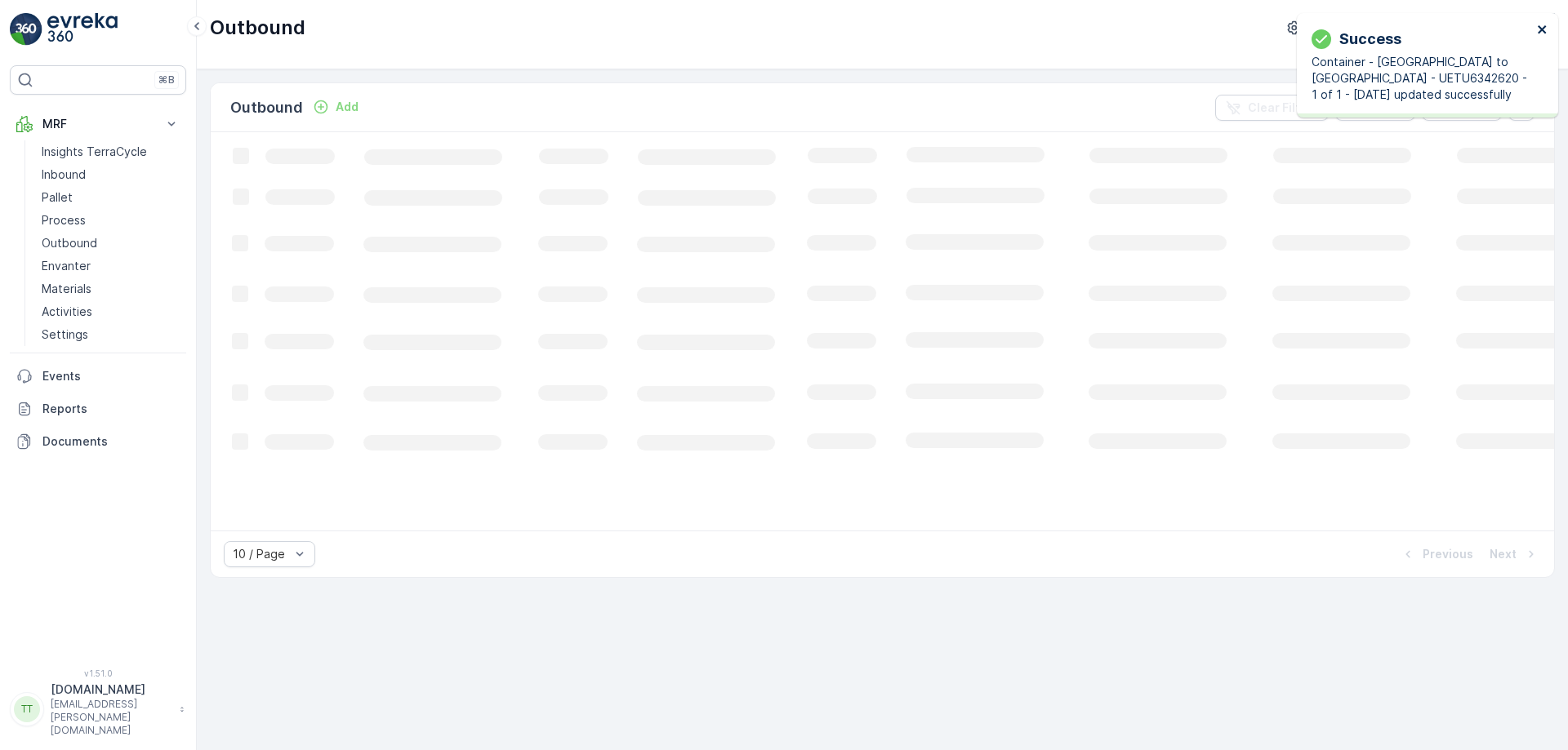
click at [1538, 25] on icon "close" at bounding box center [1543, 29] width 12 height 13
